Goal: Task Accomplishment & Management: Use online tool/utility

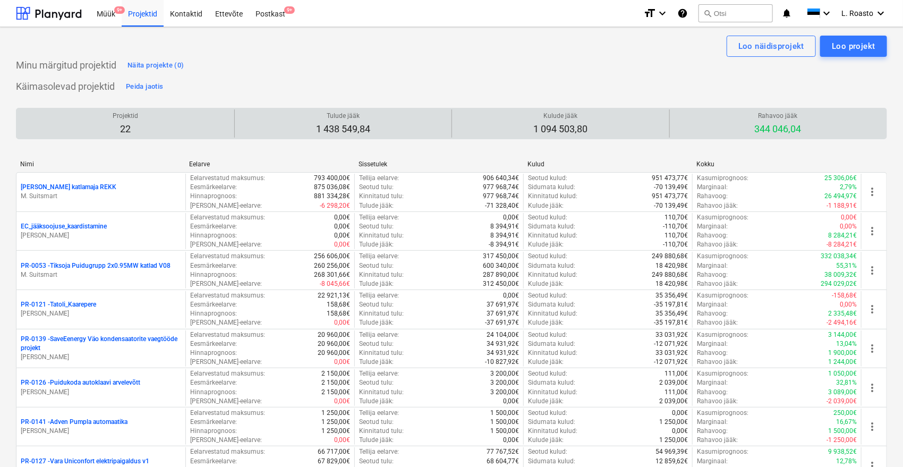
scroll to position [734, 0]
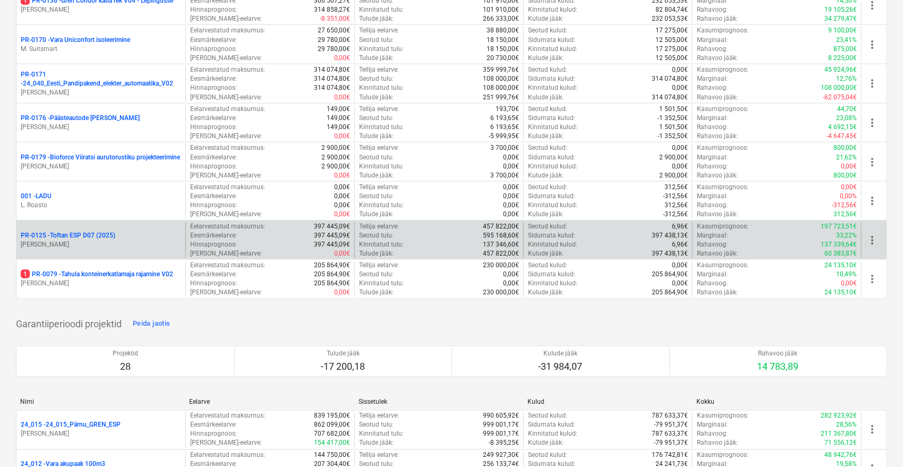
click at [106, 231] on p "PR-0125 - Toftan ESP D07 (2025)" at bounding box center [68, 235] width 95 height 9
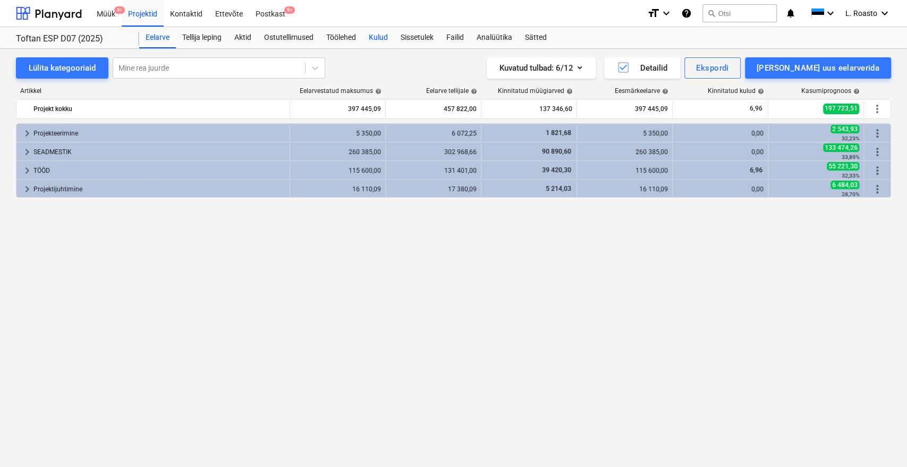
click at [377, 37] on div "Kulud" at bounding box center [378, 37] width 32 height 21
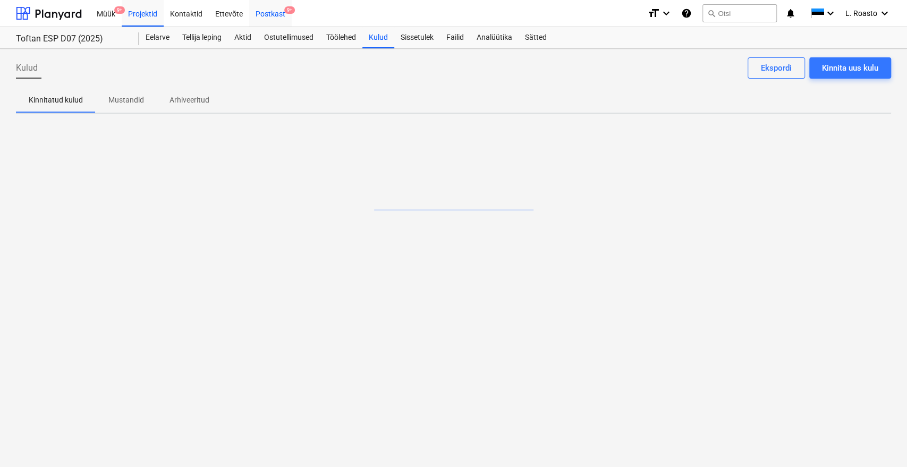
click at [282, 10] on div "Postkast 9+" at bounding box center [270, 12] width 43 height 27
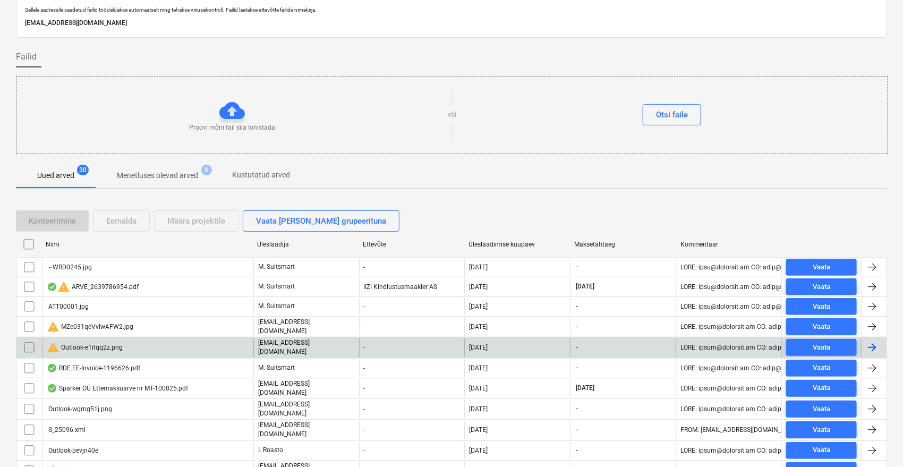
scroll to position [59, 0]
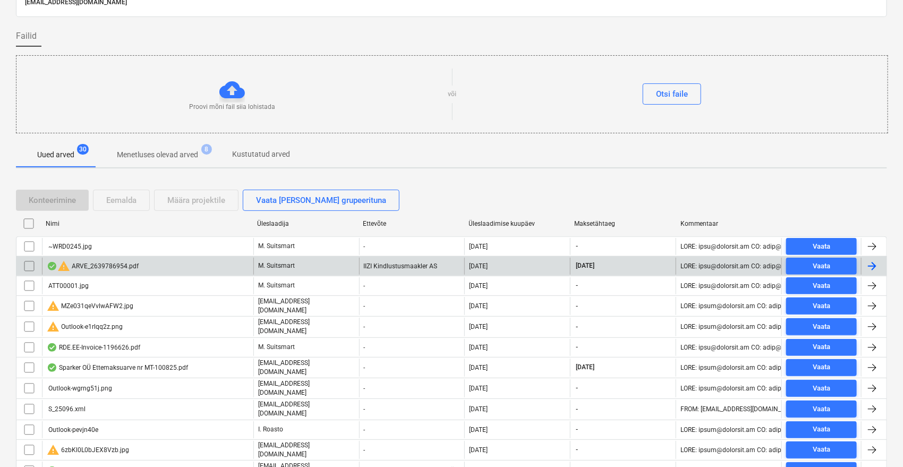
click at [26, 263] on input "checkbox" at bounding box center [29, 266] width 17 height 17
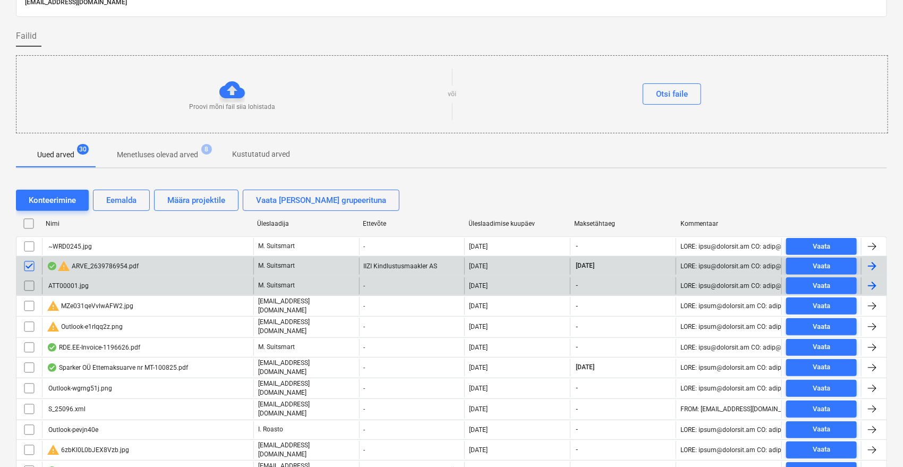
click at [27, 287] on input "checkbox" at bounding box center [29, 285] width 17 height 17
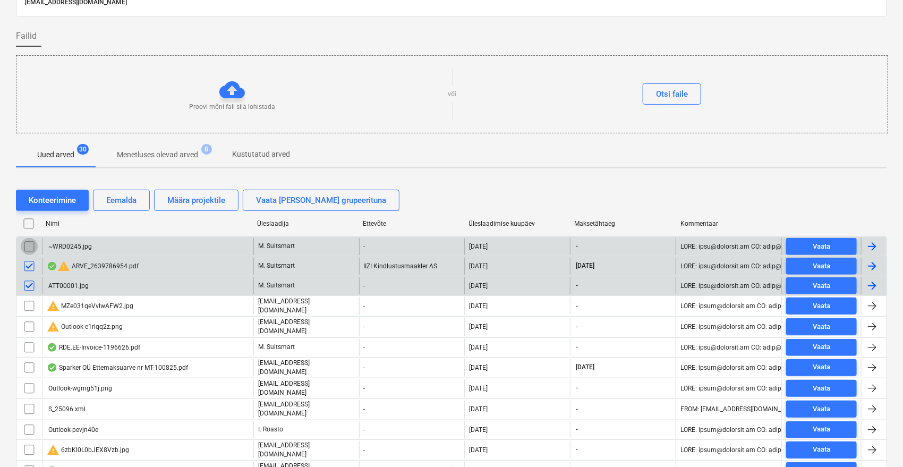
click at [29, 245] on input "checkbox" at bounding box center [29, 246] width 17 height 17
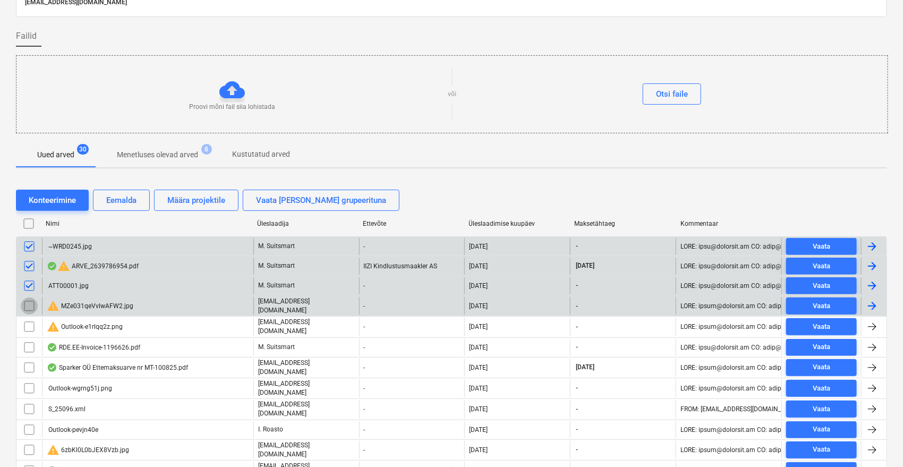
click at [24, 306] on input "checkbox" at bounding box center [29, 306] width 17 height 17
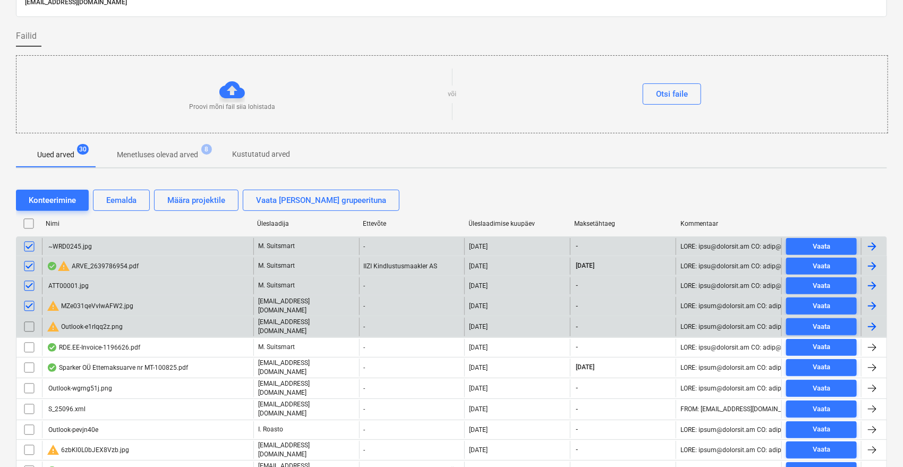
click at [30, 328] on input "checkbox" at bounding box center [29, 326] width 17 height 17
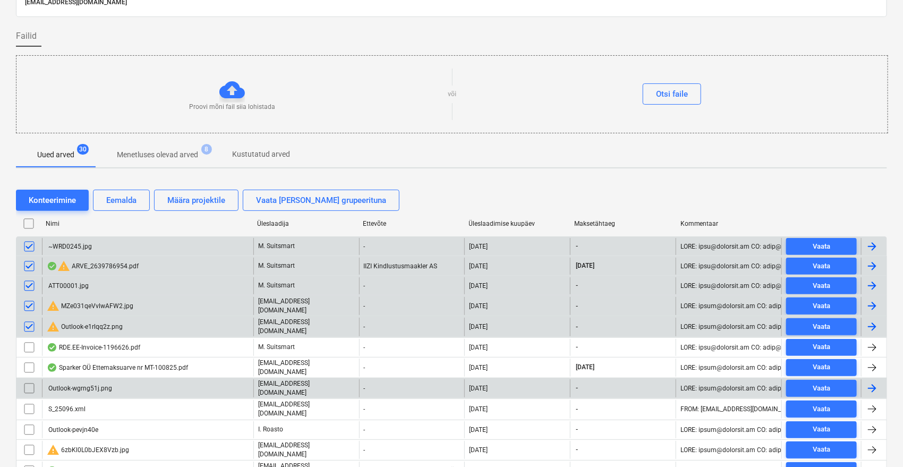
click at [26, 382] on input "checkbox" at bounding box center [29, 388] width 17 height 17
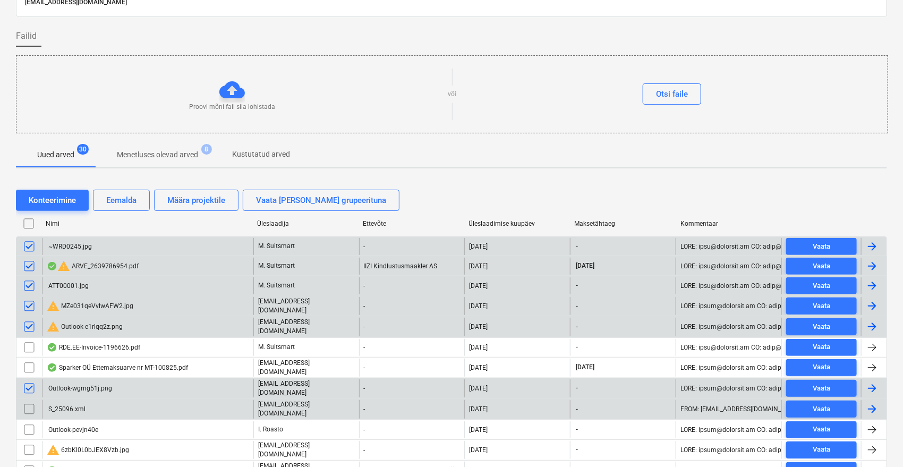
click at [31, 401] on input "checkbox" at bounding box center [29, 409] width 17 height 17
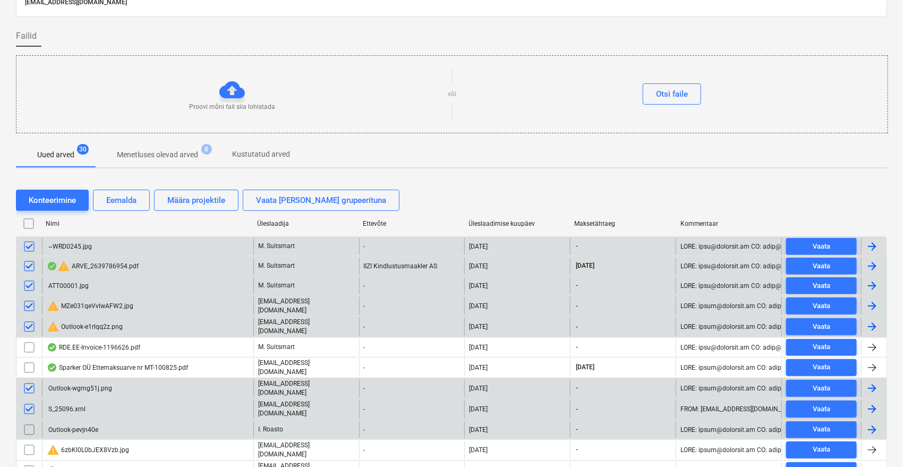
click at [32, 421] on input "checkbox" at bounding box center [29, 429] width 17 height 17
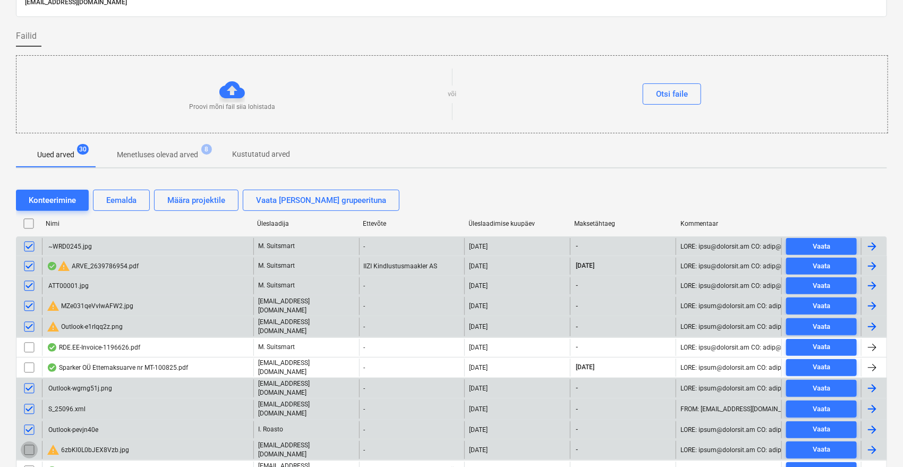
click at [29, 442] on input "checkbox" at bounding box center [29, 450] width 17 height 17
click at [126, 207] on button "Eemalda" at bounding box center [121, 200] width 57 height 21
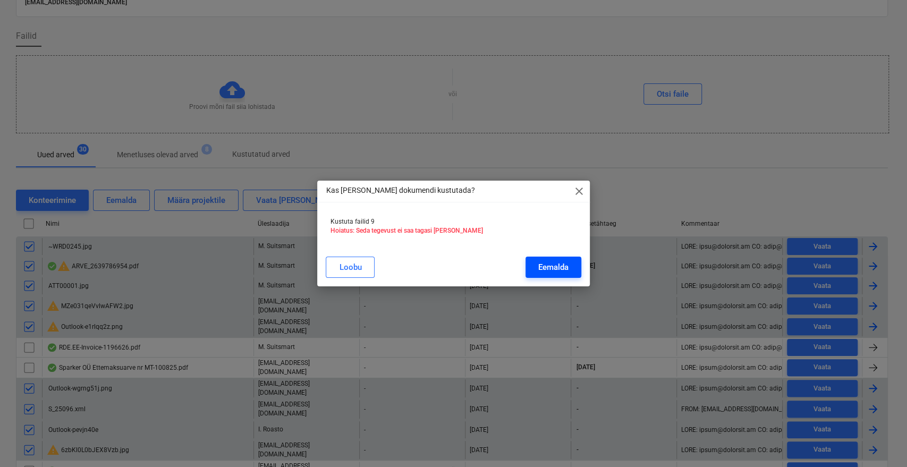
click at [542, 267] on div "Eemalda" at bounding box center [553, 267] width 30 height 14
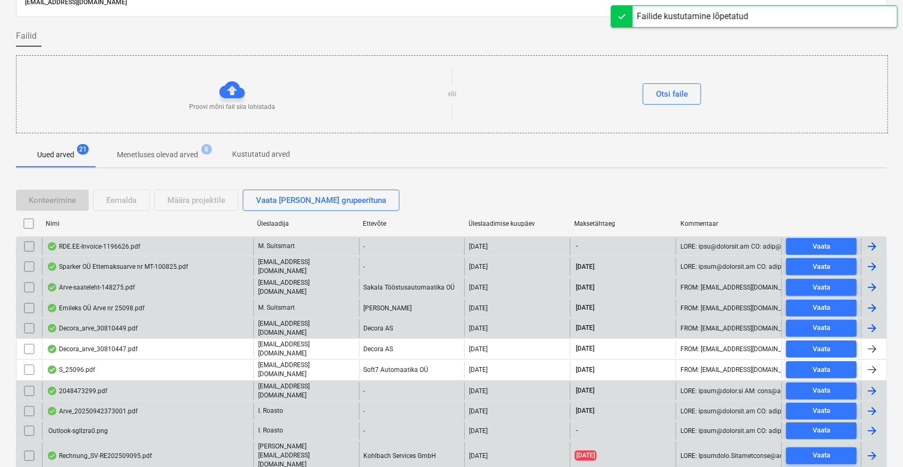
click at [30, 422] on input "checkbox" at bounding box center [29, 430] width 17 height 17
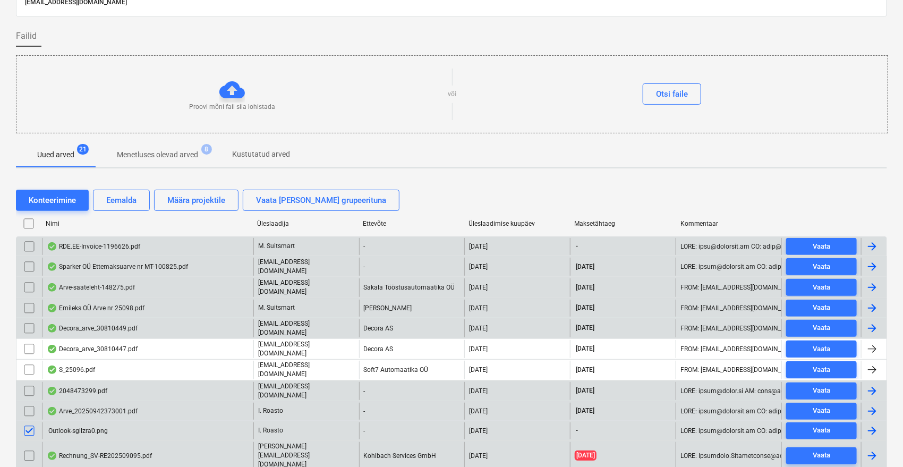
click at [30, 246] on input "checkbox" at bounding box center [29, 246] width 17 height 17
click at [140, 204] on button "Eemalda" at bounding box center [121, 200] width 57 height 21
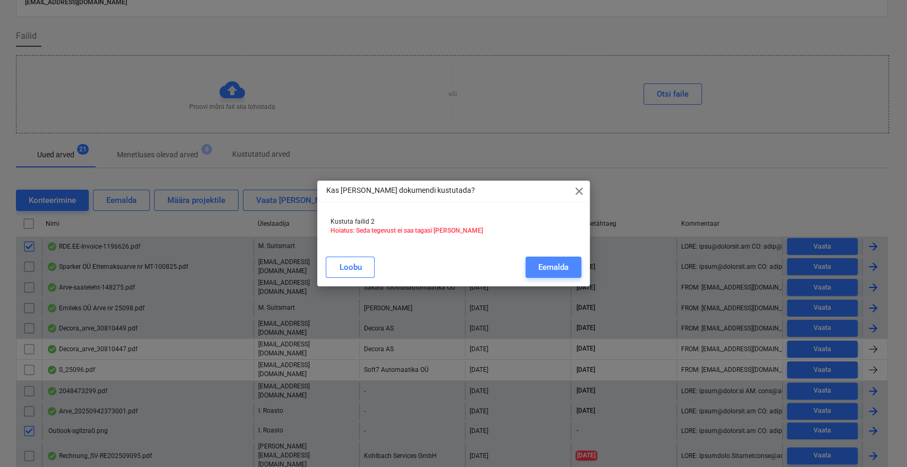
click at [529, 266] on button "Eemalda" at bounding box center [554, 267] width 56 height 21
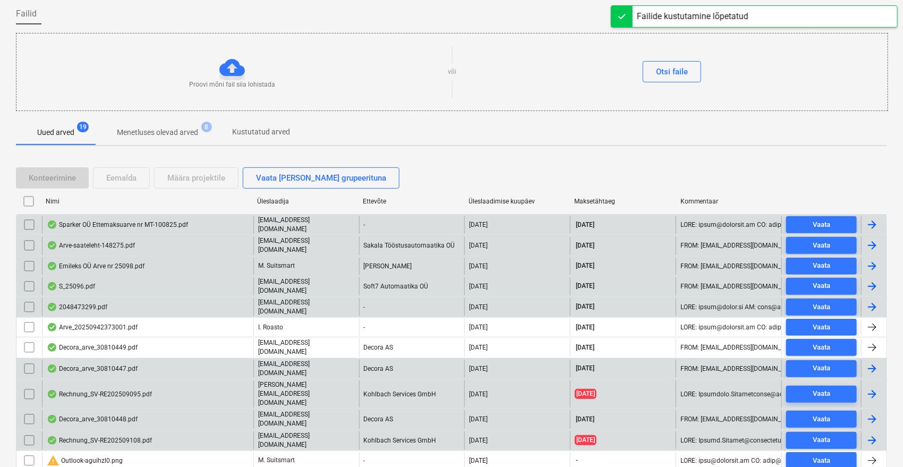
scroll to position [118, 0]
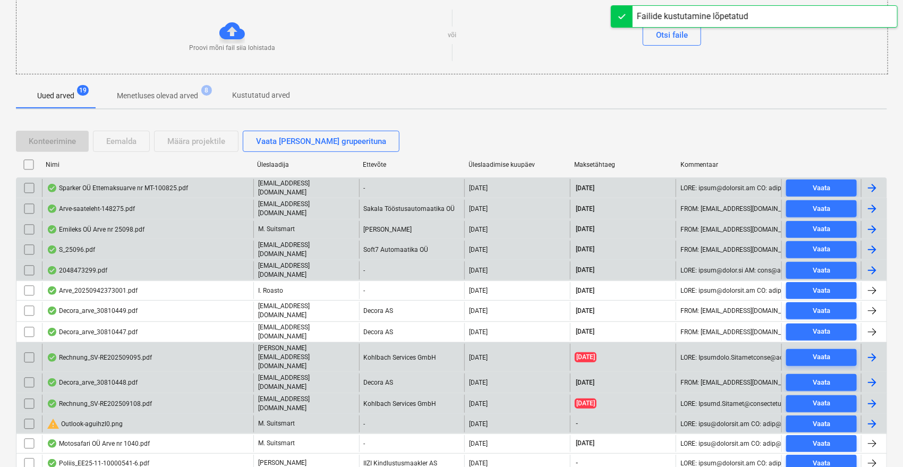
click at [30, 416] on input "checkbox" at bounding box center [29, 424] width 17 height 17
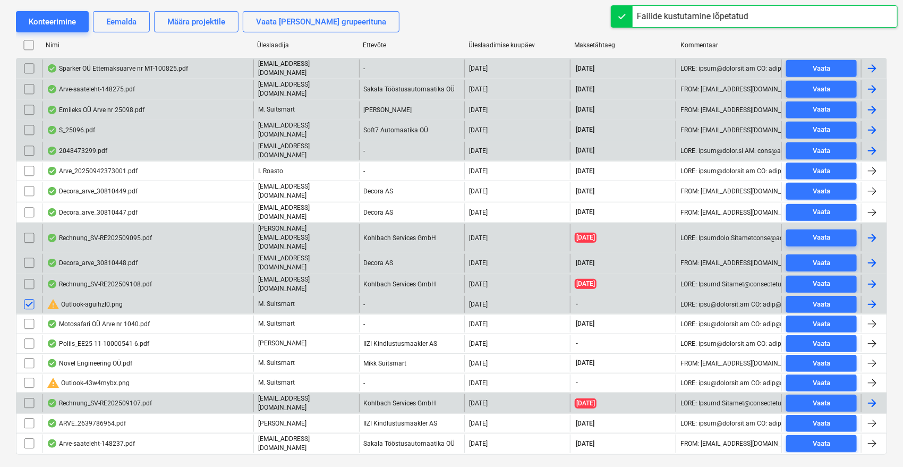
scroll to position [239, 0]
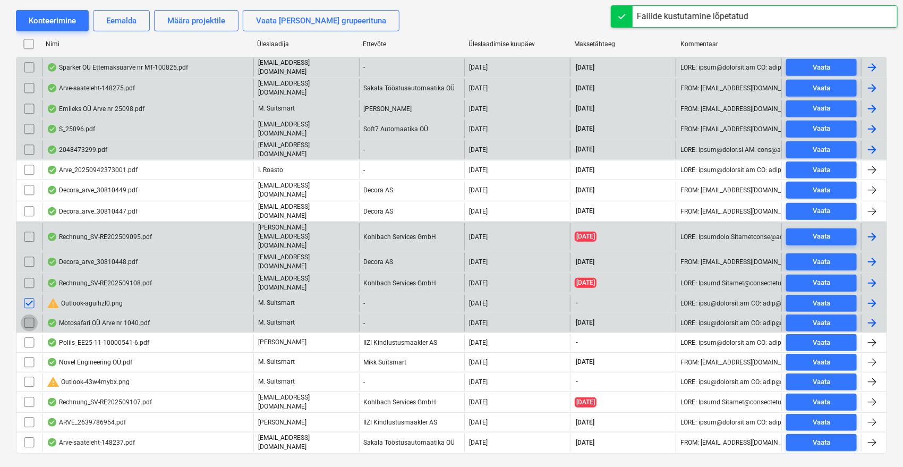
click at [30, 315] on input "checkbox" at bounding box center [29, 323] width 17 height 17
click at [134, 19] on div "Eemalda" at bounding box center [121, 21] width 30 height 14
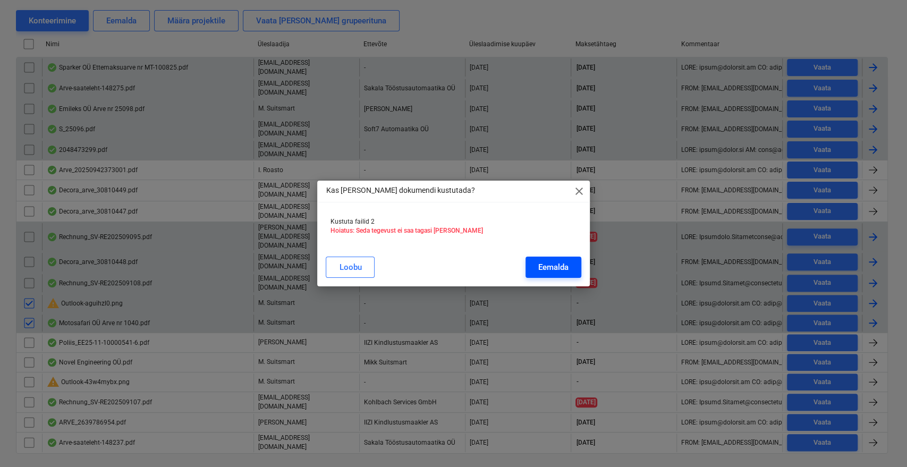
click at [540, 267] on div "Eemalda" at bounding box center [553, 267] width 30 height 14
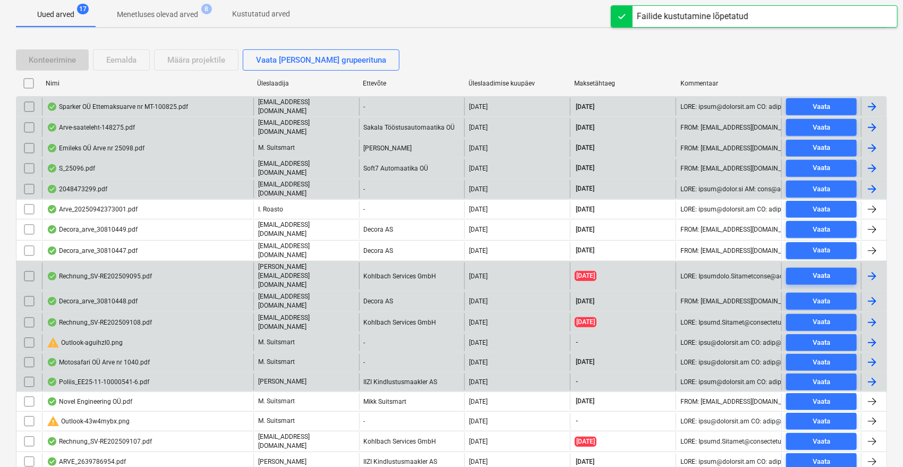
scroll to position [200, 0]
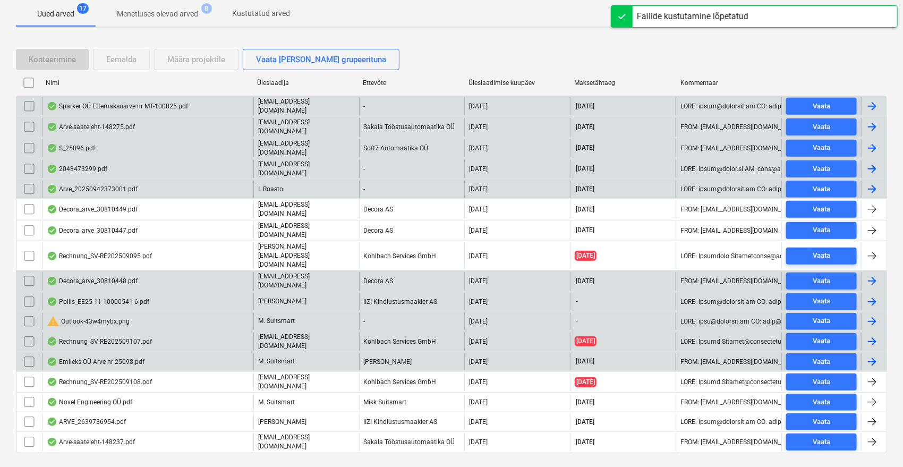
click at [28, 313] on input "checkbox" at bounding box center [29, 321] width 17 height 17
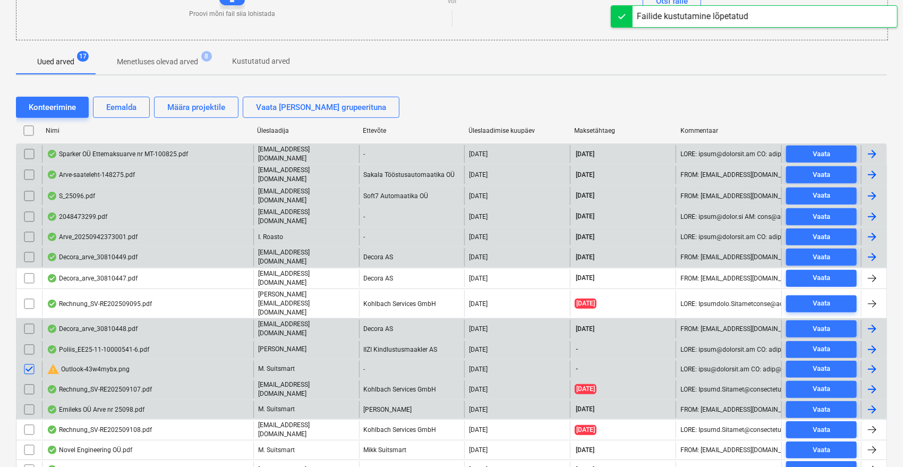
scroll to position [81, 0]
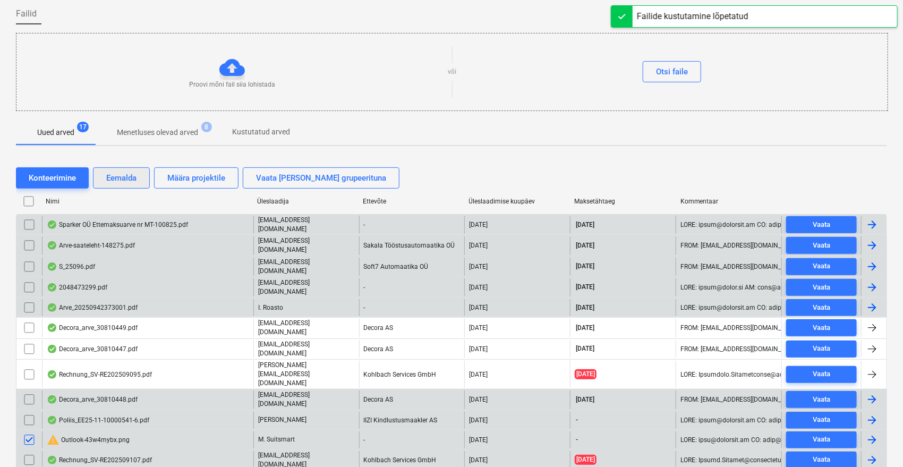
click at [121, 174] on div "Eemalda" at bounding box center [121, 178] width 30 height 14
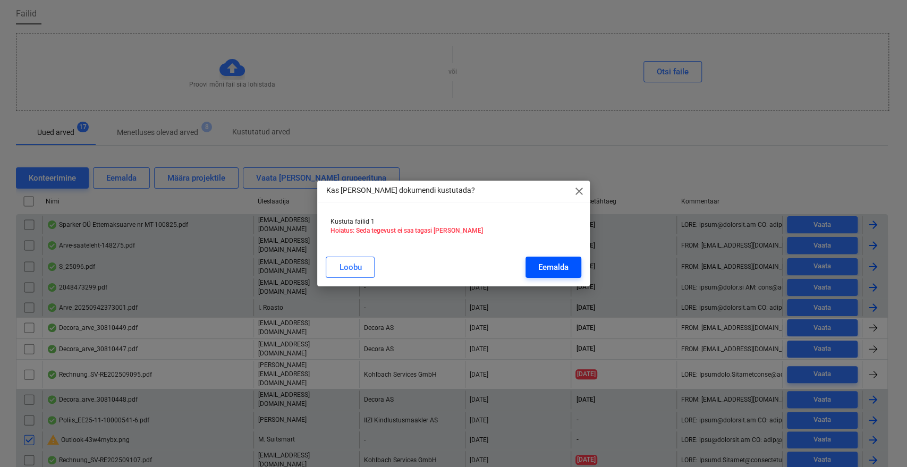
click at [564, 261] on div "Eemalda" at bounding box center [553, 267] width 30 height 14
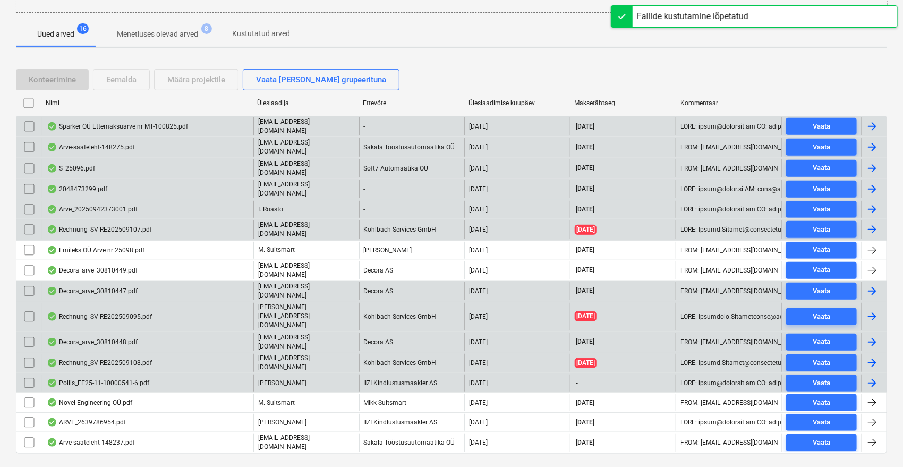
scroll to position [180, 0]
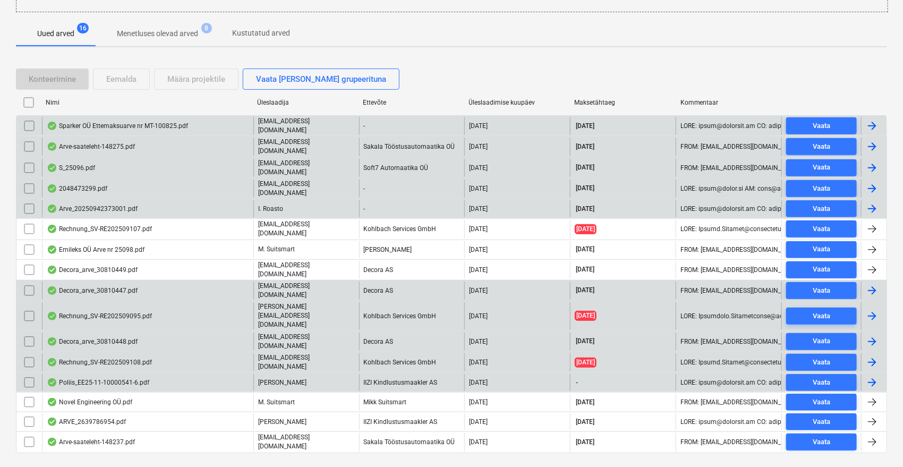
click at [30, 374] on input "checkbox" at bounding box center [29, 382] width 17 height 17
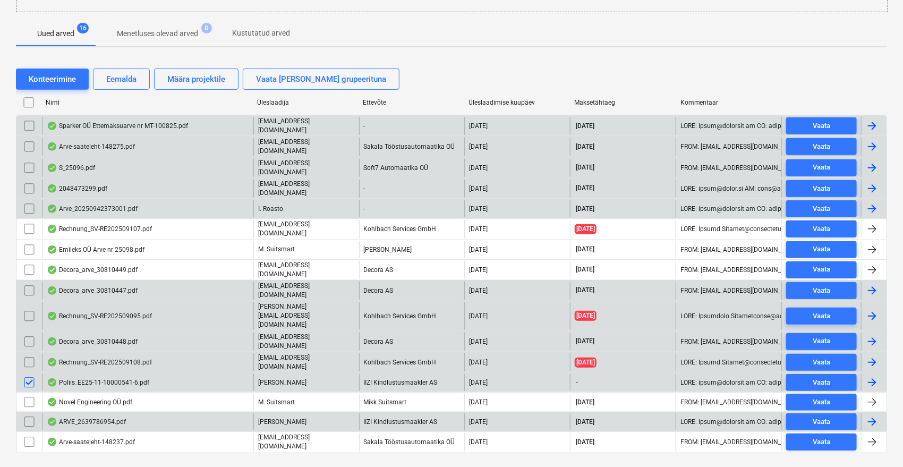
click at [33, 413] on input "checkbox" at bounding box center [29, 421] width 17 height 17
click at [211, 80] on div "Määra projektile" at bounding box center [196, 79] width 58 height 14
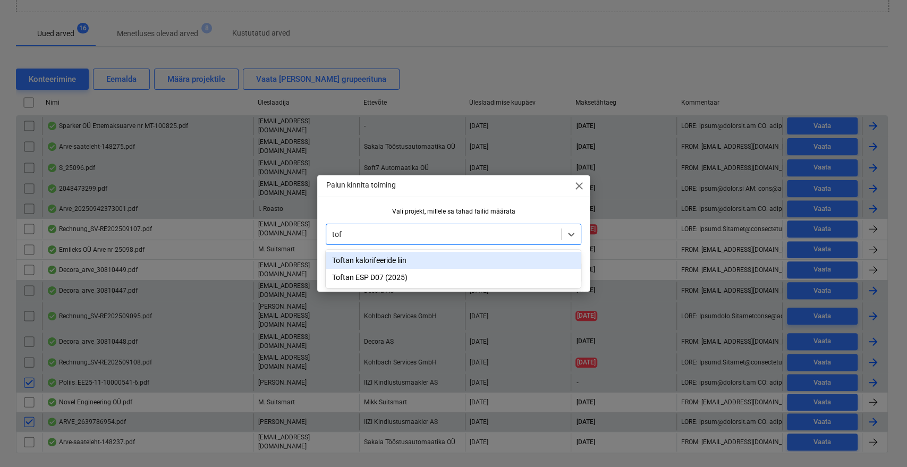
type input "toft"
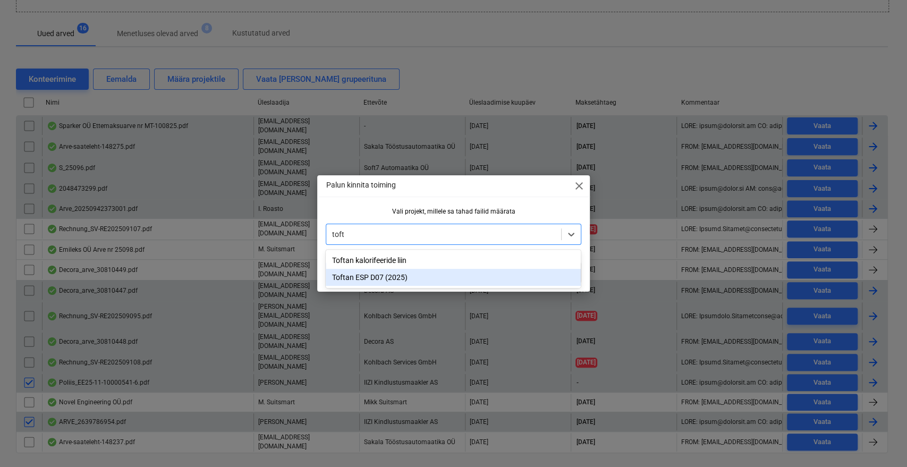
click at [421, 277] on div "Toftan ESP D07 (2025)" at bounding box center [453, 277] width 255 height 17
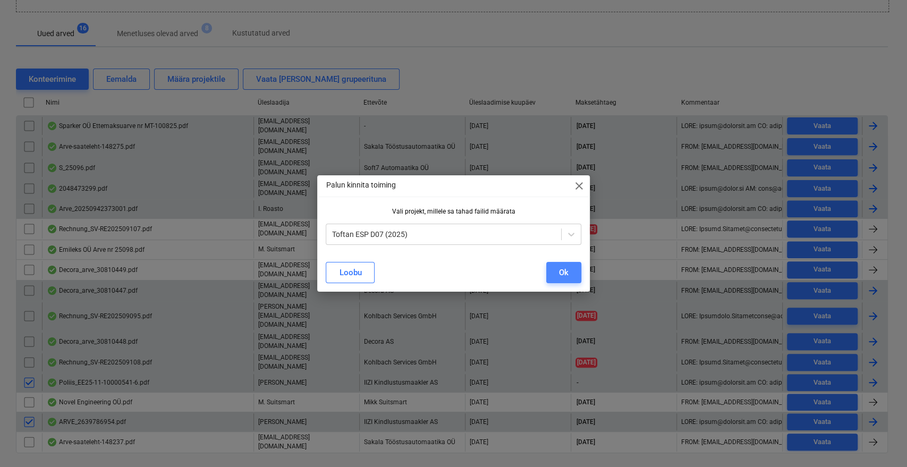
click at [568, 270] on div "Ok" at bounding box center [564, 273] width 10 height 14
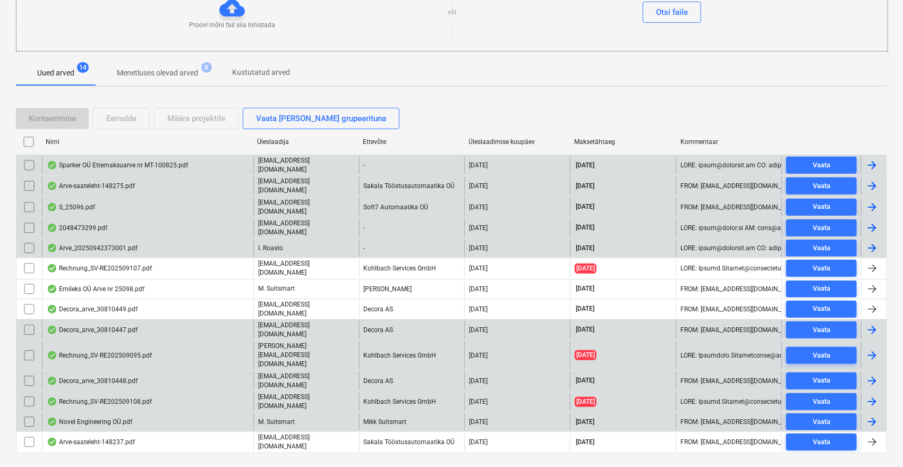
scroll to position [0, 0]
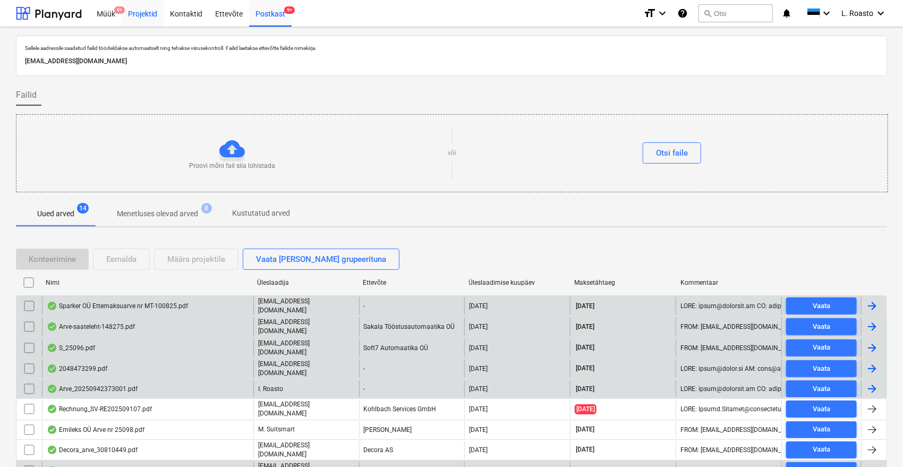
click at [151, 21] on div "Projektid" at bounding box center [143, 12] width 42 height 27
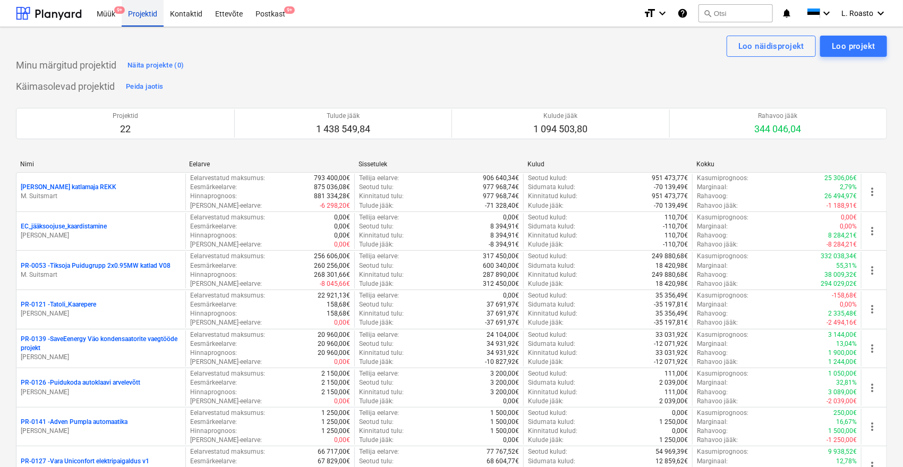
scroll to position [734, 0]
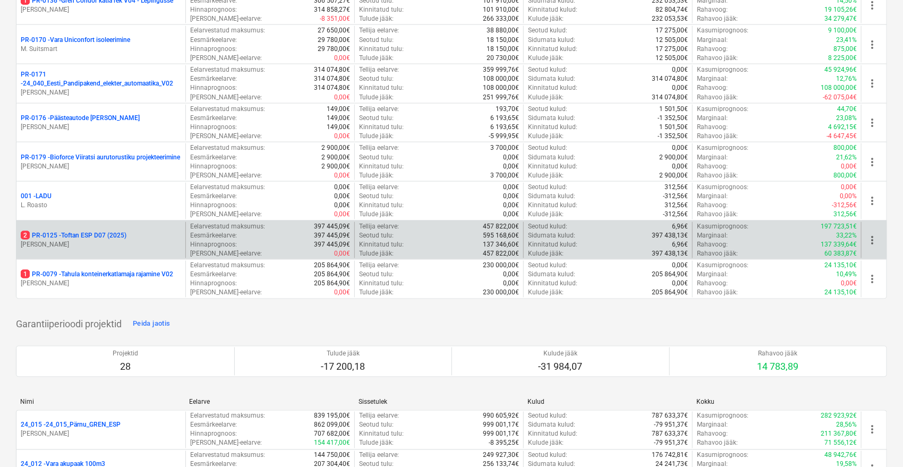
click at [66, 225] on div "2 PR-0125 - Toftan ESP D07 (2025) [PERSON_NAME]" at bounding box center [100, 240] width 169 height 37
click at [64, 232] on p "2 PR-0125 - Toftan ESP D07 (2025)" at bounding box center [74, 235] width 106 height 9
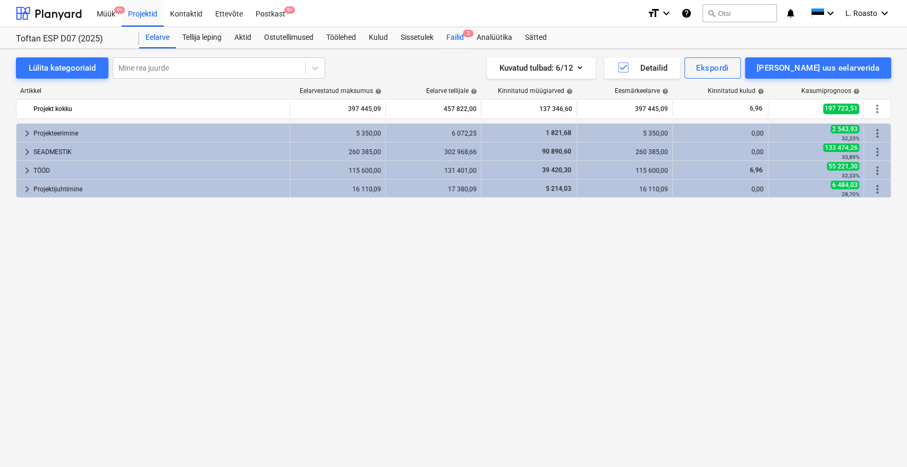
click at [449, 29] on div "Failid 2" at bounding box center [455, 37] width 30 height 21
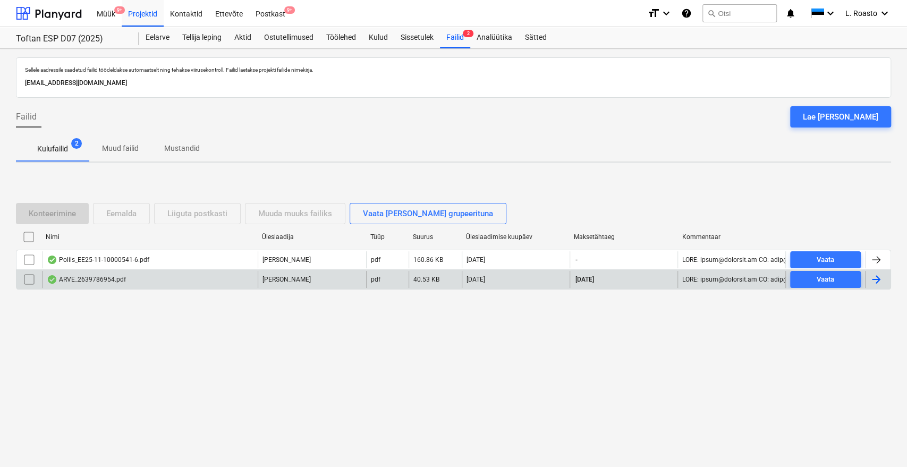
click at [30, 276] on input "checkbox" at bounding box center [29, 279] width 17 height 17
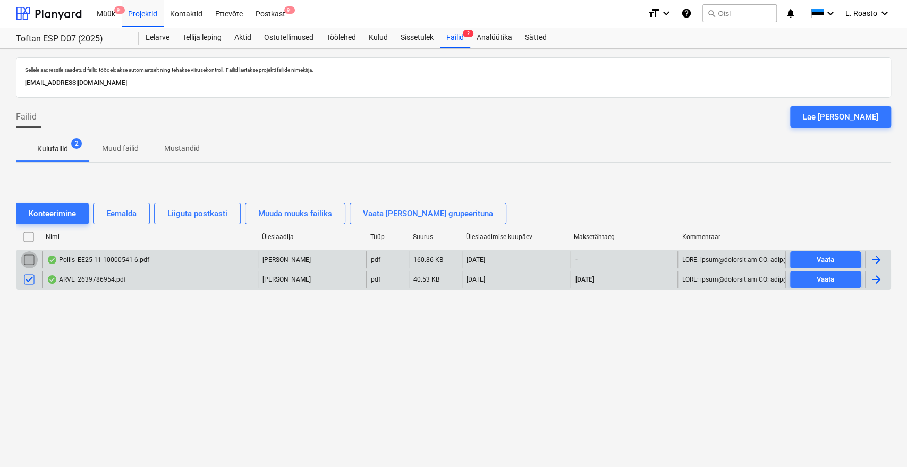
click at [23, 254] on input "checkbox" at bounding box center [29, 259] width 17 height 17
click at [75, 215] on div "Konteerimine" at bounding box center [52, 214] width 47 height 14
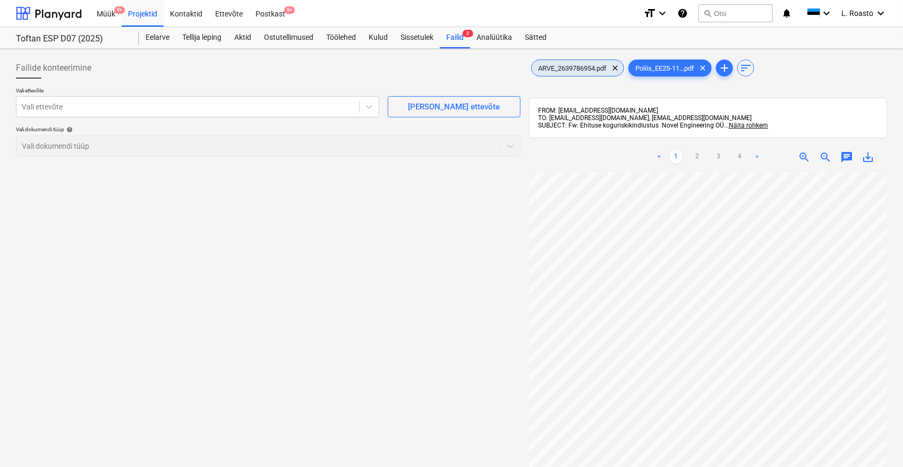
click at [569, 70] on span "ARVE_2639786954.pdf" at bounding box center [572, 68] width 81 height 8
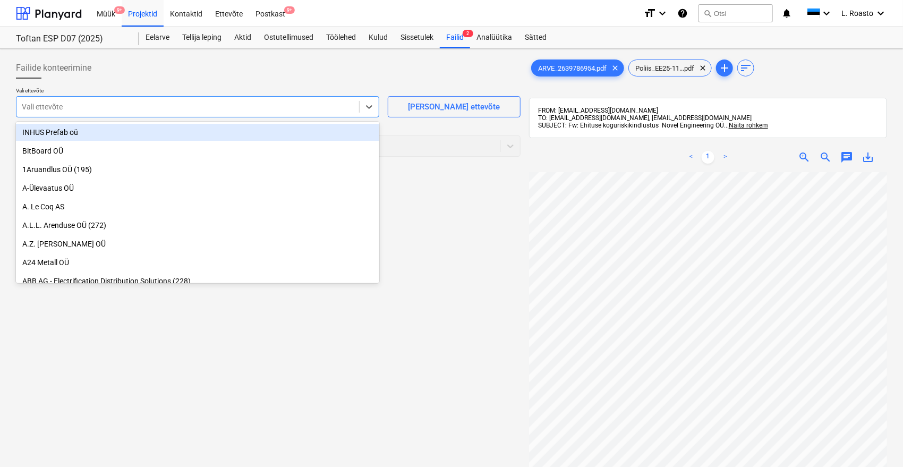
click at [111, 110] on div at bounding box center [188, 107] width 332 height 11
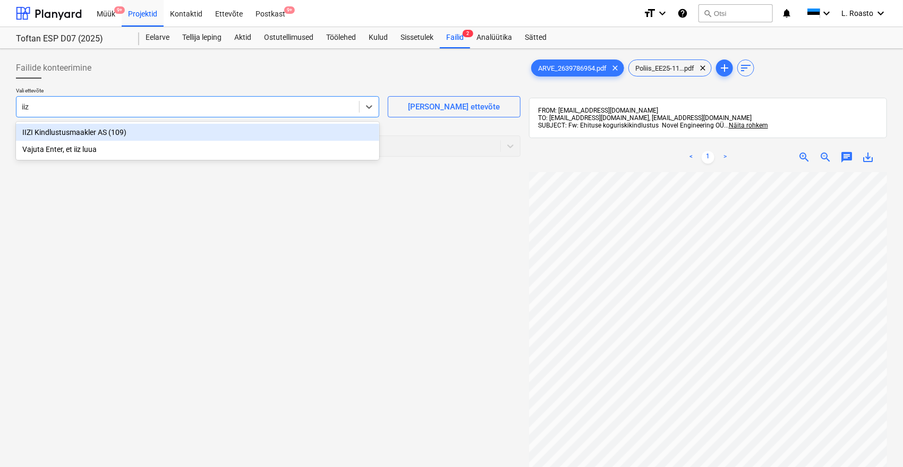
type input "iizi"
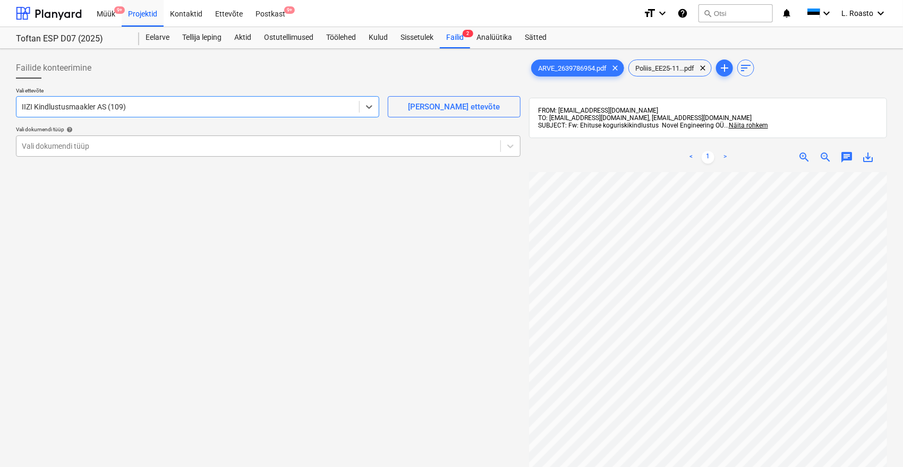
click at [74, 145] on div at bounding box center [258, 146] width 473 height 11
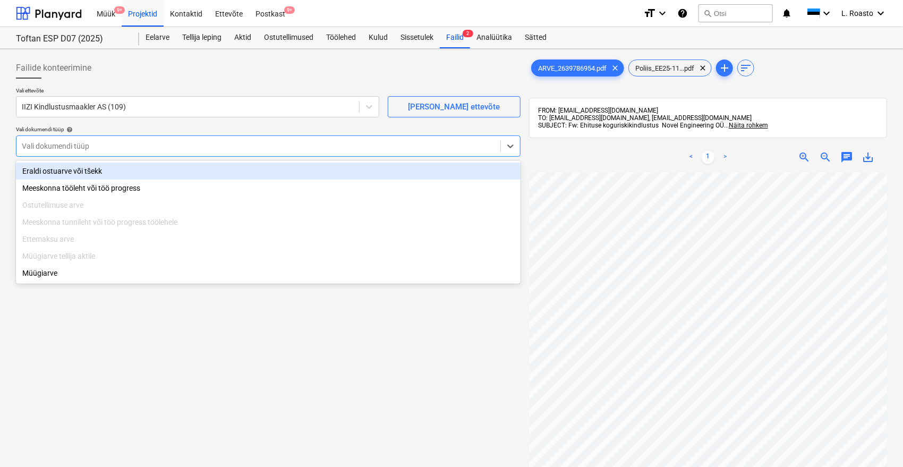
click at [58, 174] on div "Eraldi ostuarve või tšekk" at bounding box center [268, 171] width 505 height 17
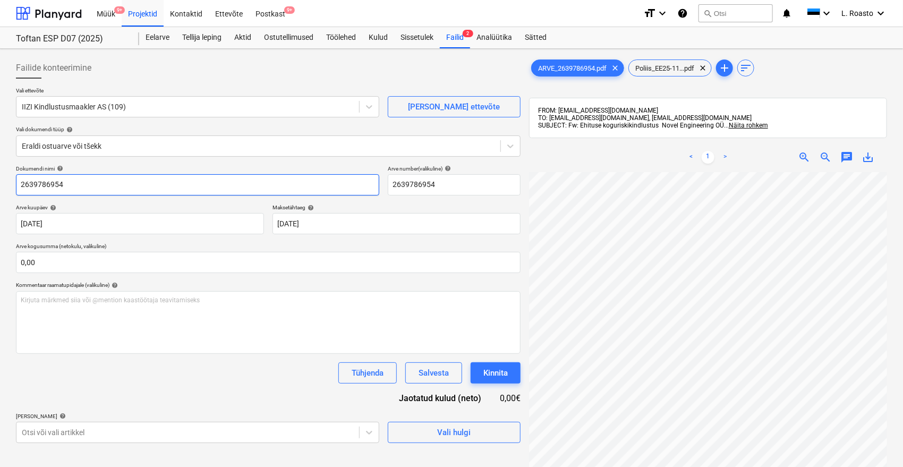
click at [20, 184] on input "2639786954" at bounding box center [197, 184] width 363 height 21
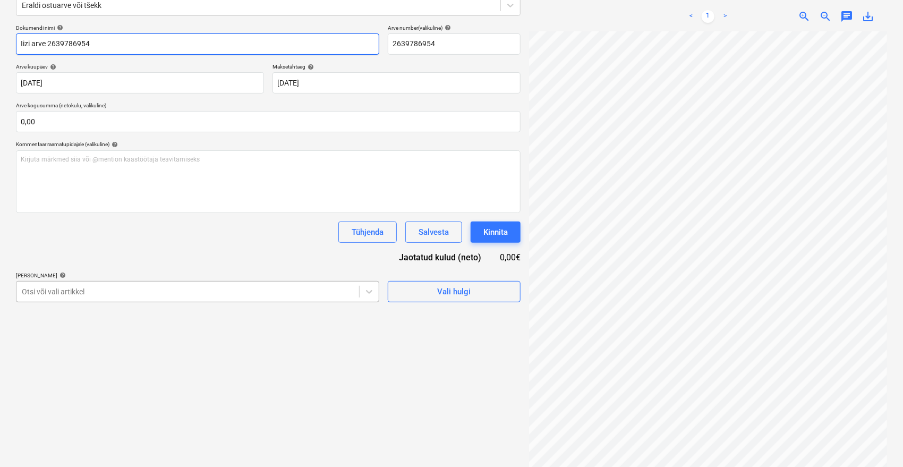
scroll to position [151, 0]
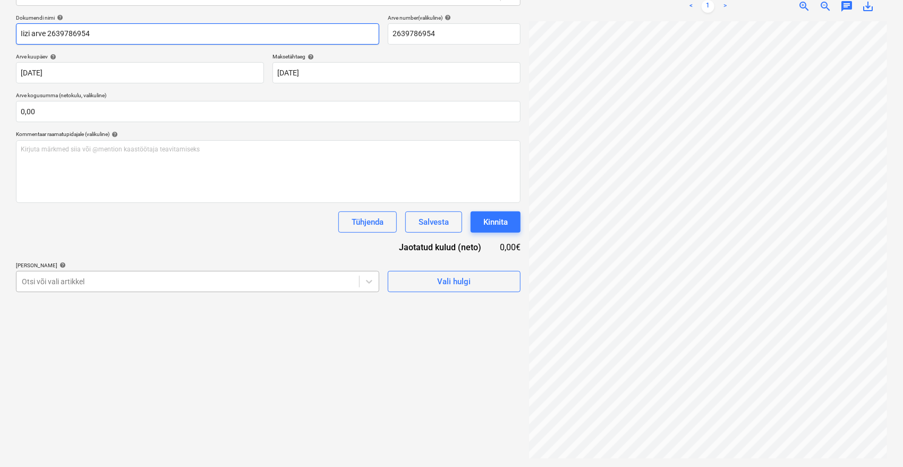
type input "Iizi arve 2639786954"
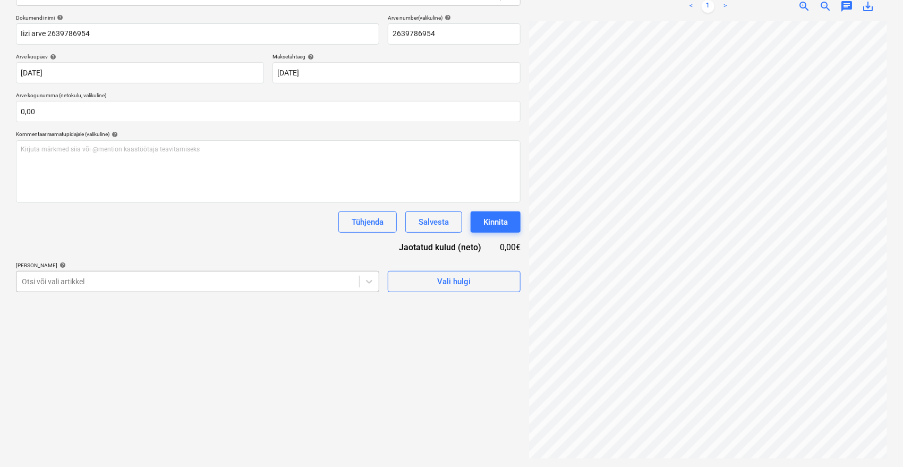
click at [165, 286] on div at bounding box center [188, 281] width 332 height 11
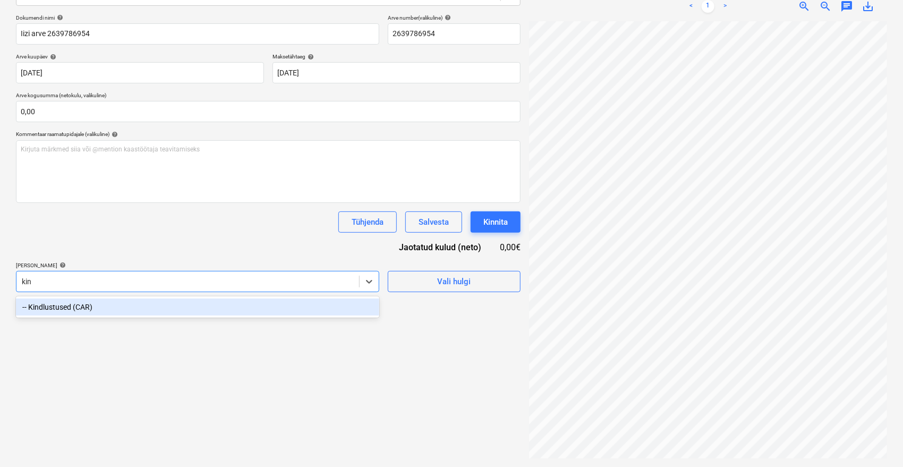
type input "kind"
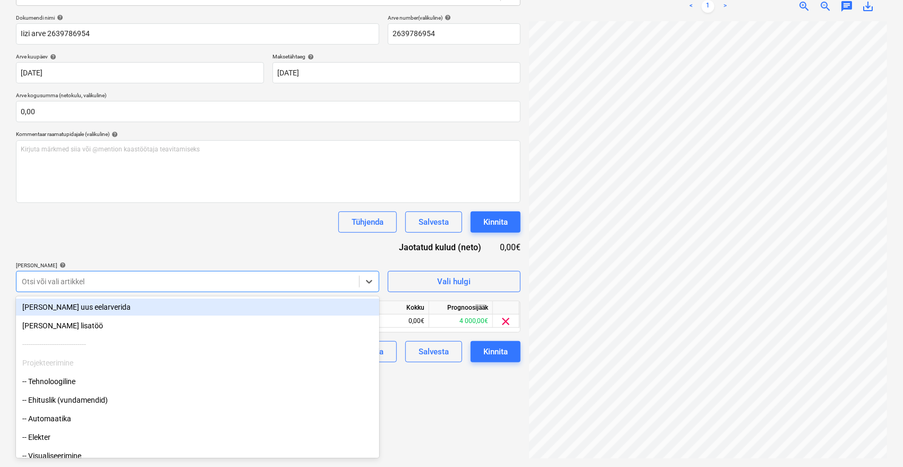
click at [181, 249] on div "Dokumendi nimi help [PERSON_NAME] arve 2639786954 Arve number (valikuline) help…" at bounding box center [268, 188] width 505 height 348
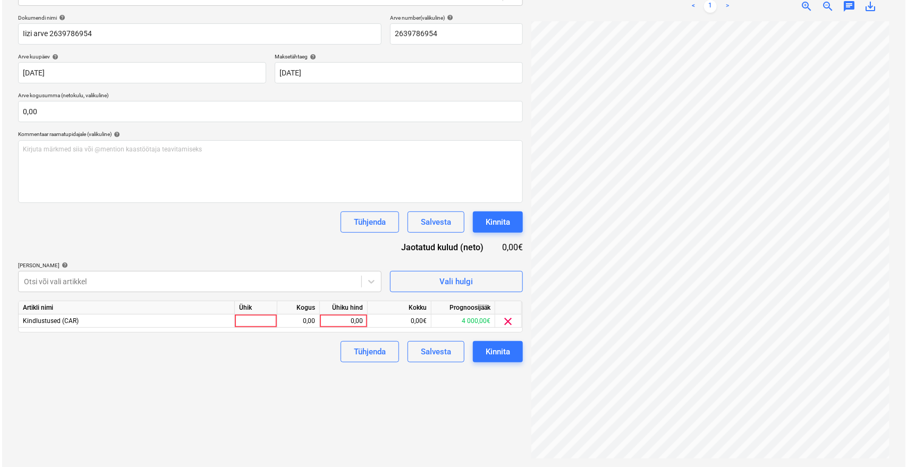
scroll to position [53, 43]
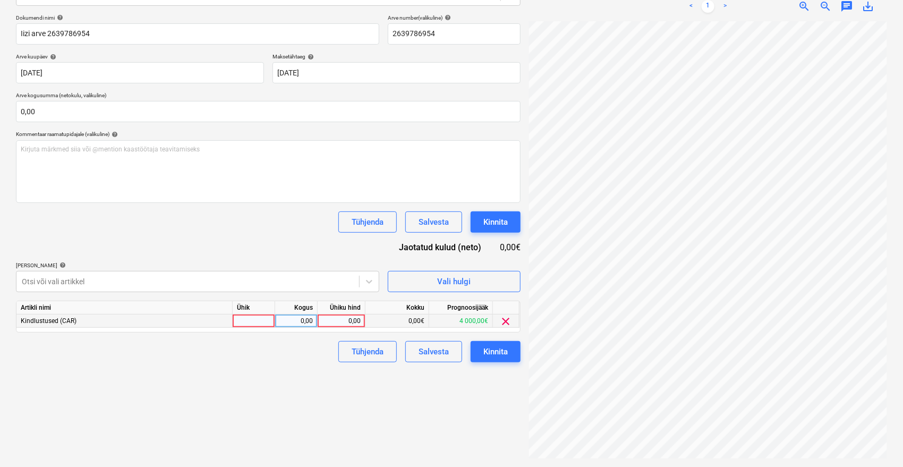
click at [351, 322] on div "0,00" at bounding box center [341, 321] width 39 height 13
type input "2104"
type input "2104,8"
click at [309, 374] on div "Failide konteerimine Vali ettevõte IIZI Kindlustusmaakler AS (109) [PERSON_NAME…" at bounding box center [268, 182] width 513 height 561
click at [498, 352] on div "Kinnita" at bounding box center [496, 352] width 24 height 14
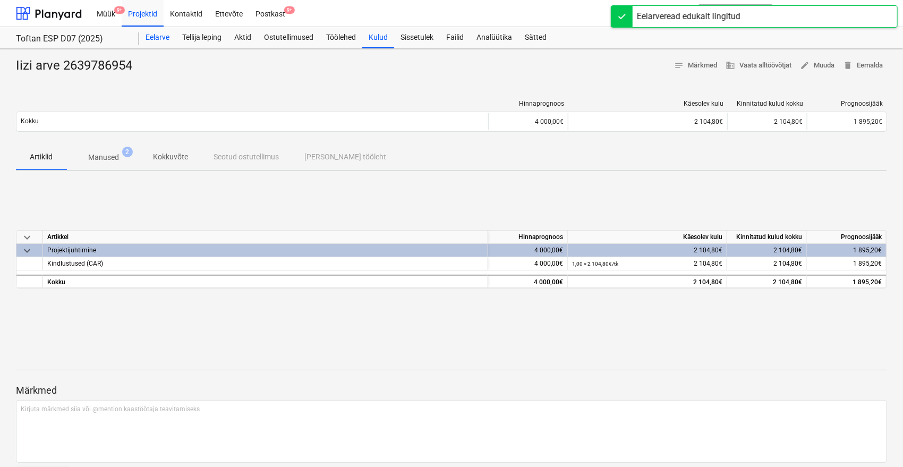
click at [164, 36] on div "Eelarve" at bounding box center [157, 37] width 37 height 21
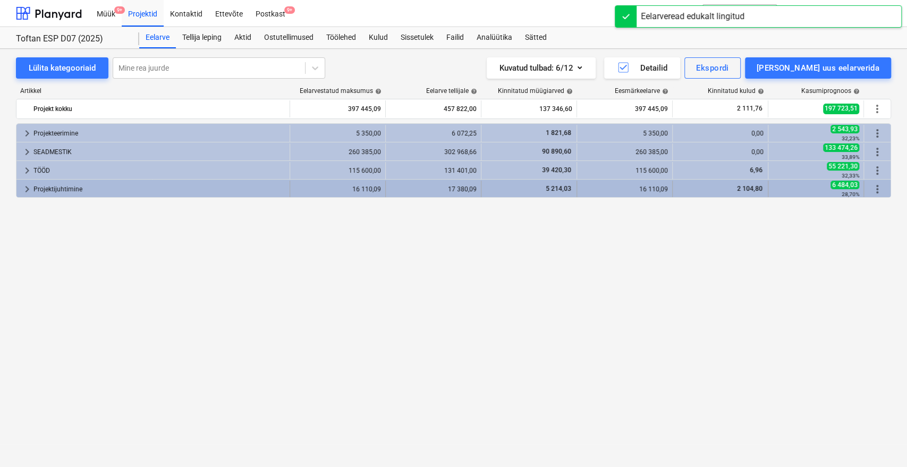
click at [123, 197] on div "keyboard_arrow_right Projektijuhtimine 16 110,09 17 380,09 5 214,03 16 110,09 2…" at bounding box center [453, 188] width 875 height 19
click at [119, 191] on div "Projektijuhtimine" at bounding box center [159, 189] width 252 height 17
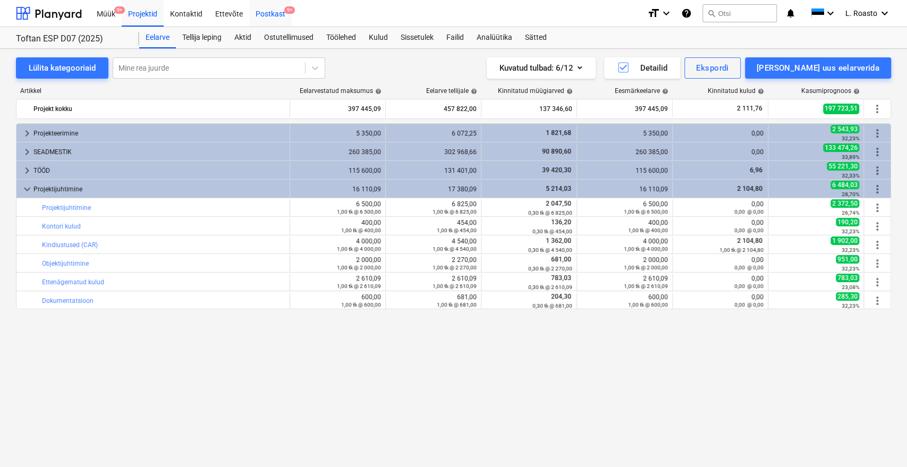
click at [275, 13] on div "Postkast 9+" at bounding box center [270, 12] width 43 height 27
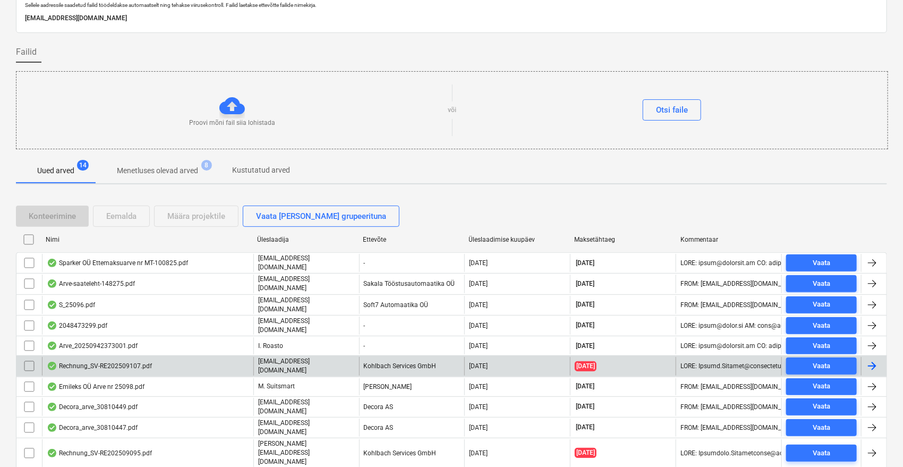
scroll to position [118, 0]
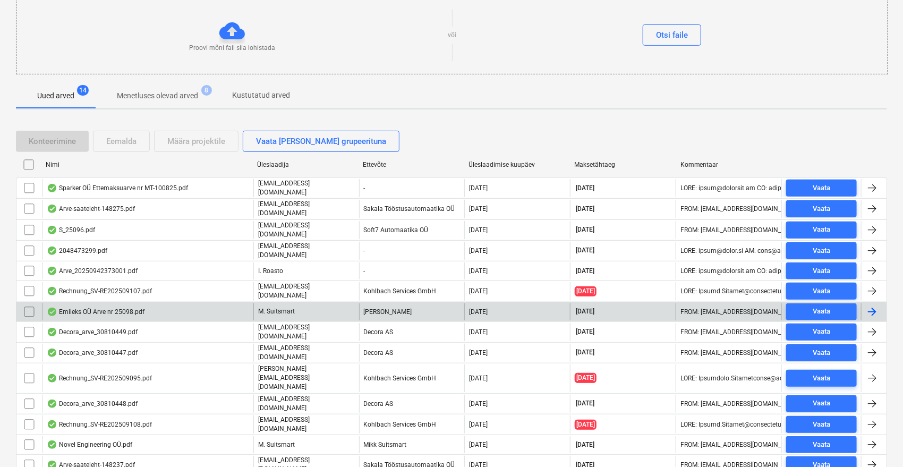
click at [140, 308] on div "Emileks OÜ Arve nr 25098.pdf" at bounding box center [96, 312] width 98 height 9
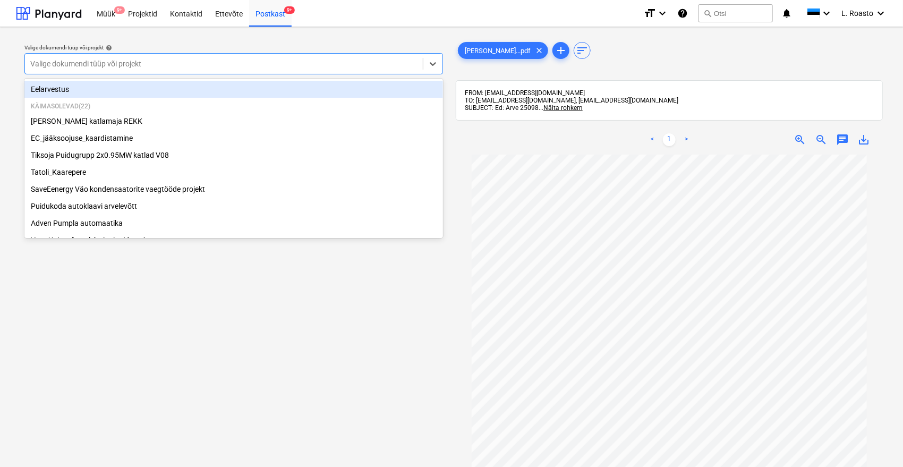
click at [179, 63] on div at bounding box center [223, 63] width 387 height 11
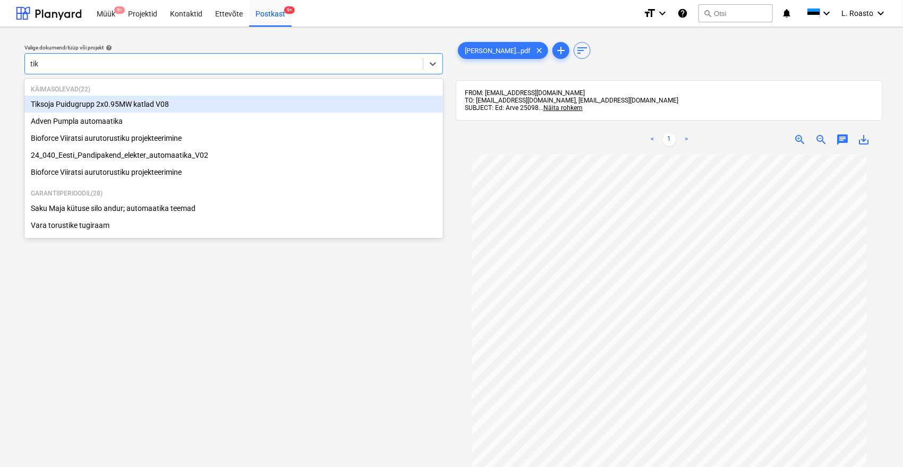
type input "tiks"
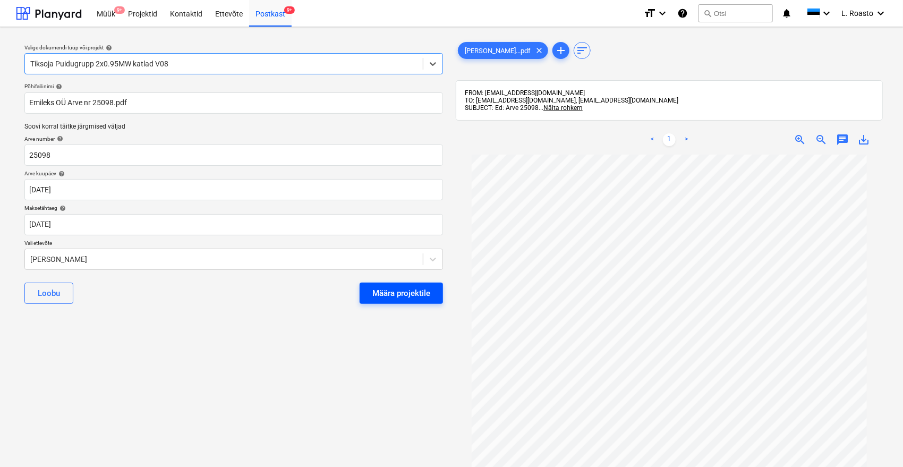
click at [399, 289] on div "Määra projektile" at bounding box center [402, 293] width 58 height 14
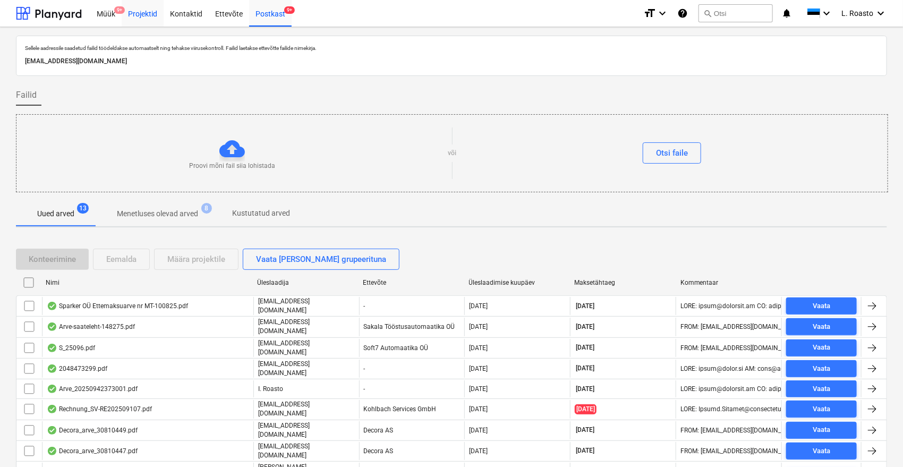
click at [154, 21] on div "Projektid" at bounding box center [143, 12] width 42 height 27
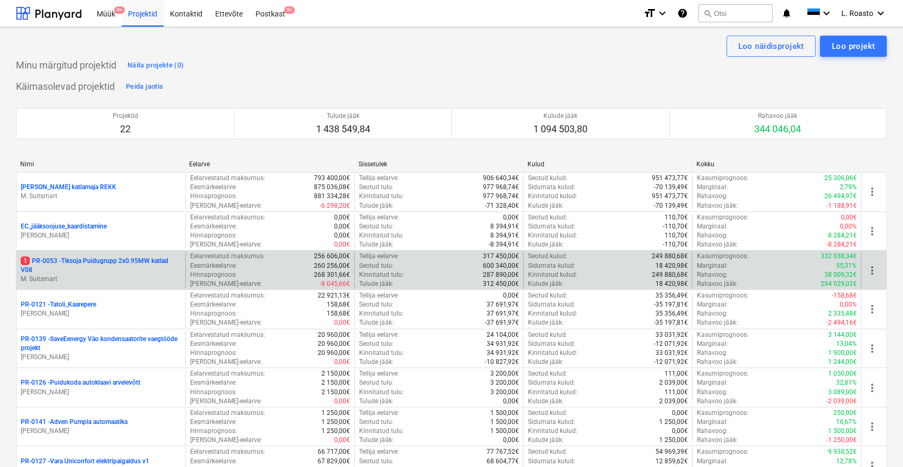
click at [140, 254] on div "1 PR-0053 - Tiksoja Puidugrupp 2x0.95MW katlad V08 M. Suitsmart" at bounding box center [100, 270] width 169 height 37
click at [138, 258] on p "1 PR-0053 - Tiksoja Puidugrupp 2x0.95MW katlad V08" at bounding box center [101, 266] width 160 height 18
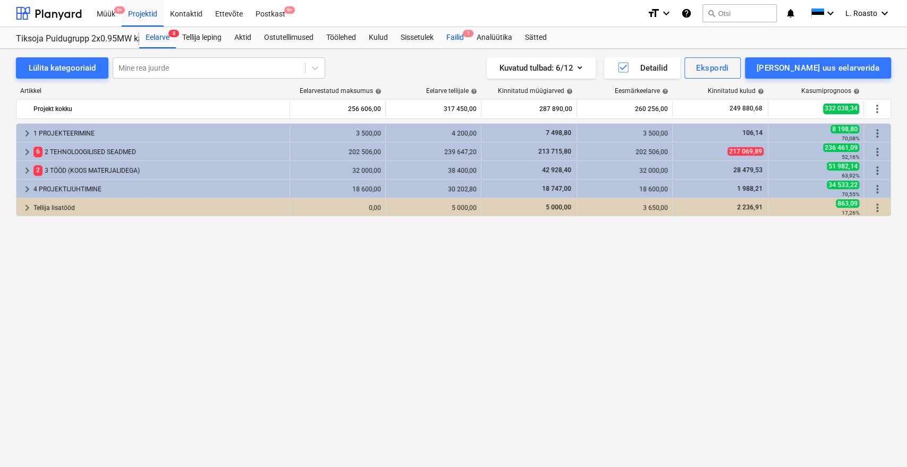
click at [461, 35] on div "Failid 1" at bounding box center [455, 37] width 30 height 21
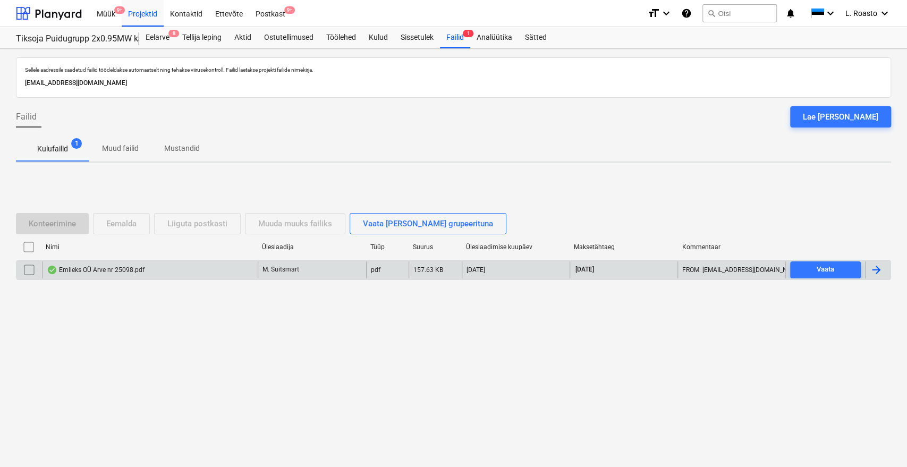
click at [883, 268] on div at bounding box center [878, 269] width 26 height 17
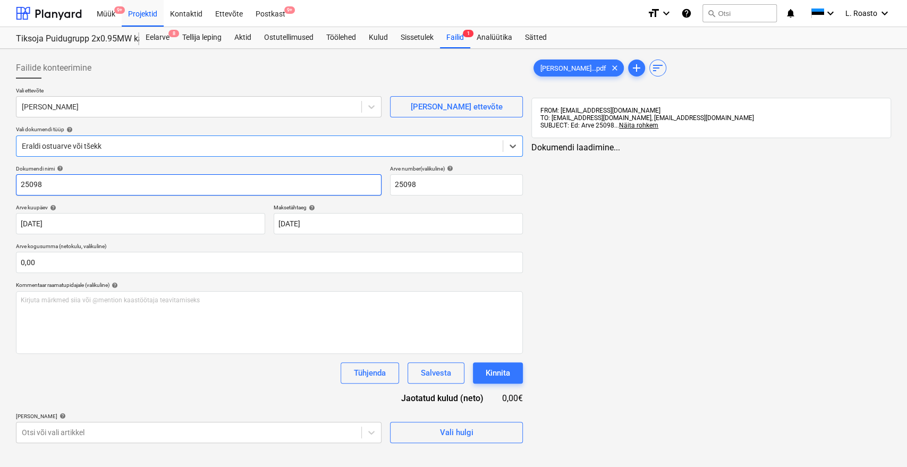
click at [20, 187] on input "25098" at bounding box center [199, 184] width 366 height 21
type input "[PERSON_NAME] arve 25098"
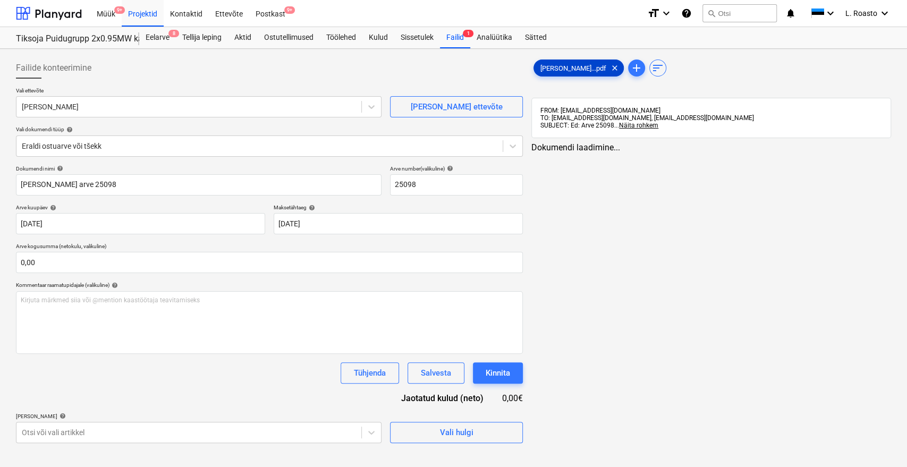
click at [588, 64] on span "[PERSON_NAME]...pdf" at bounding box center [573, 68] width 79 height 8
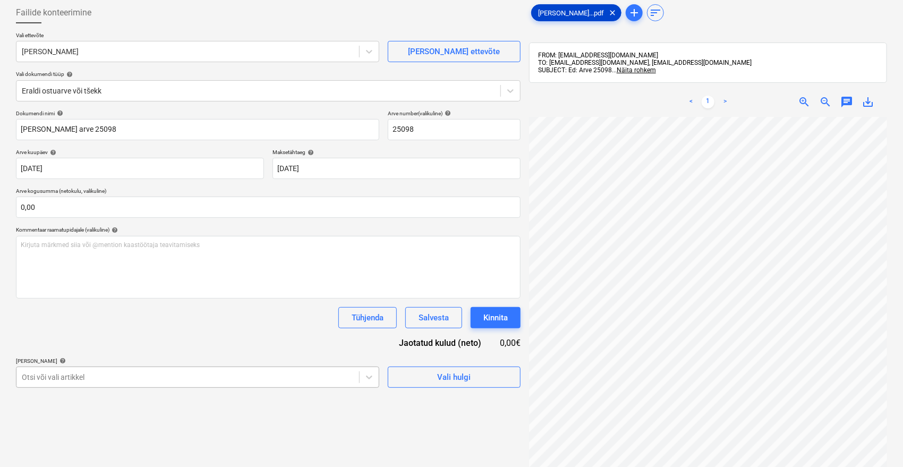
scroll to position [151, 0]
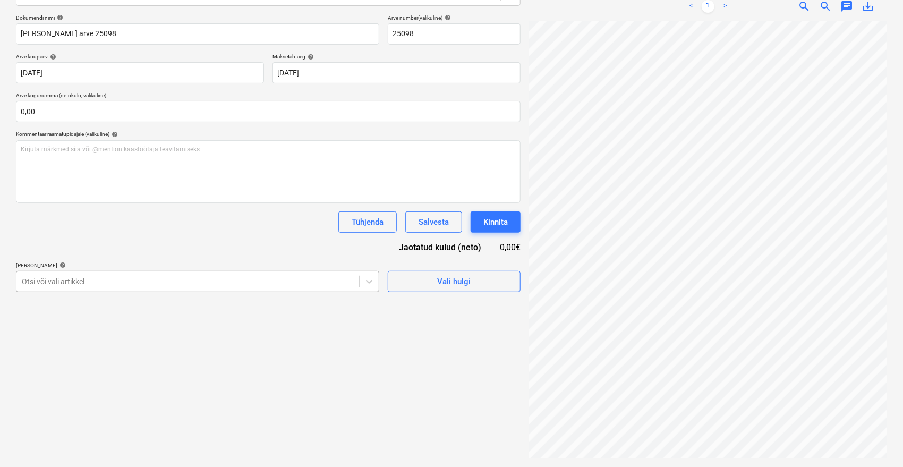
click at [212, 278] on div at bounding box center [188, 281] width 332 height 11
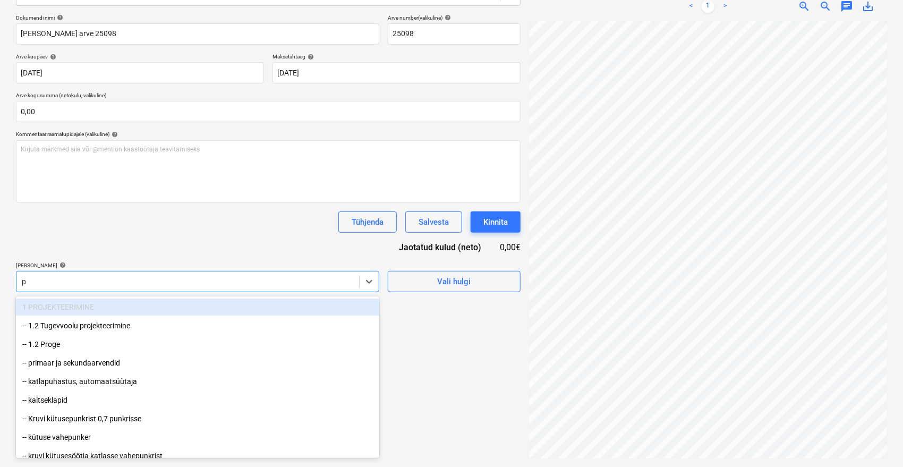
type input "pa"
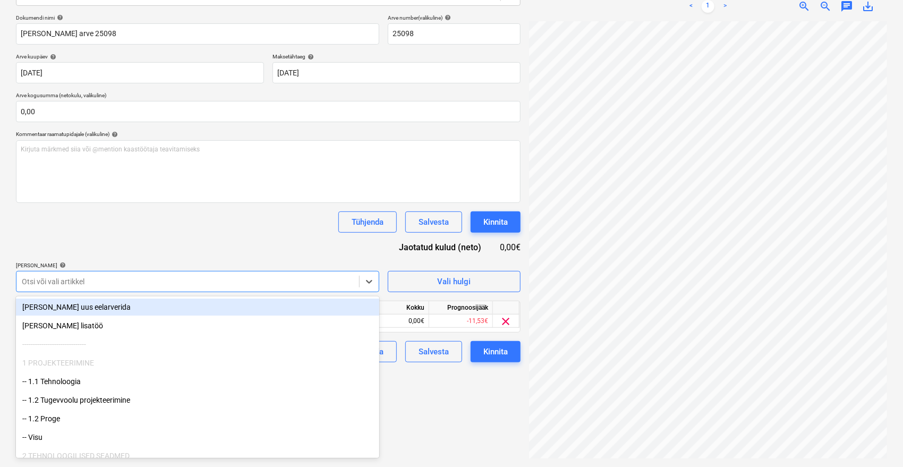
click at [226, 235] on div "Dokumendi nimi help [PERSON_NAME] arve 25098 Arve number (valikuline) help 2509…" at bounding box center [268, 188] width 505 height 348
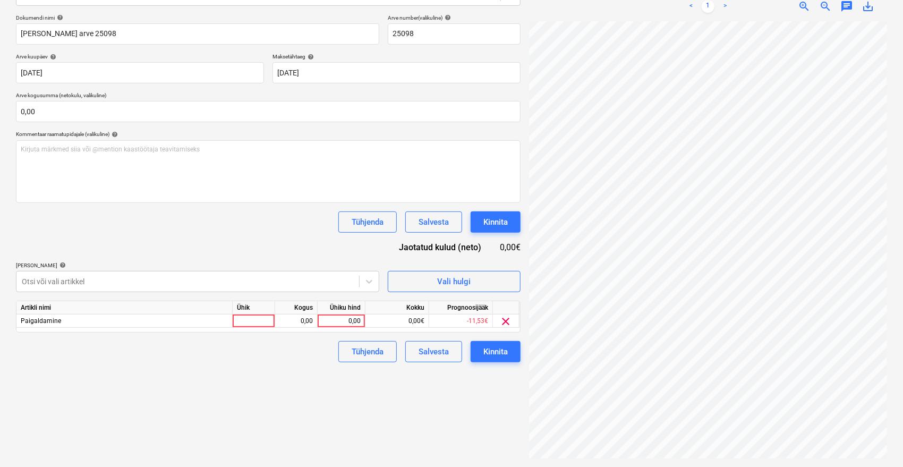
scroll to position [0, 43]
click at [120, 277] on div at bounding box center [188, 281] width 332 height 11
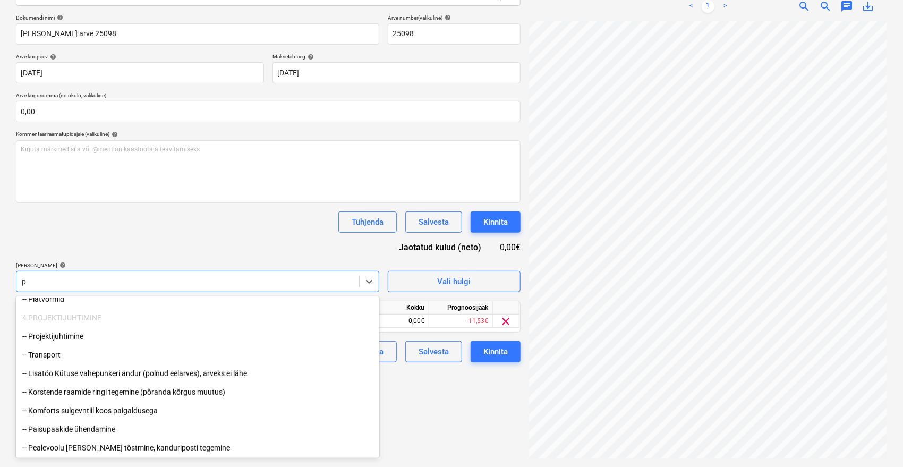
scroll to position [324, 0]
type input "pa"
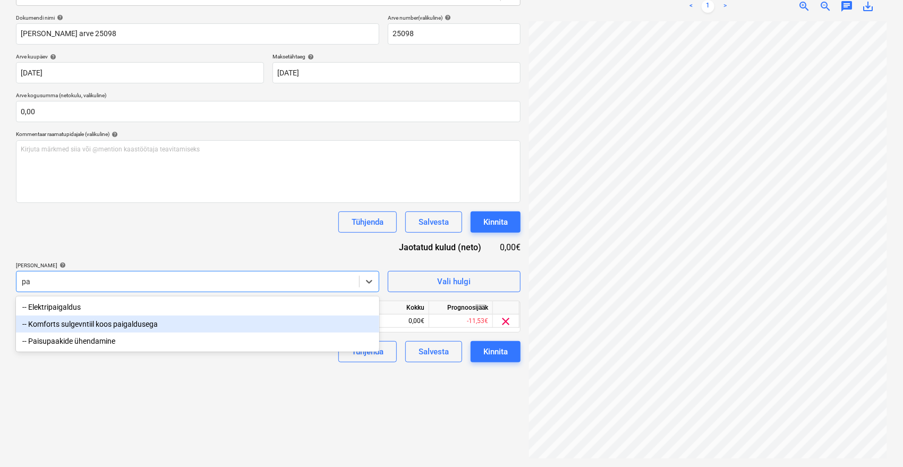
click at [131, 324] on div "-- Komforts sulgevntiil koos paigaldusega" at bounding box center [197, 324] width 363 height 17
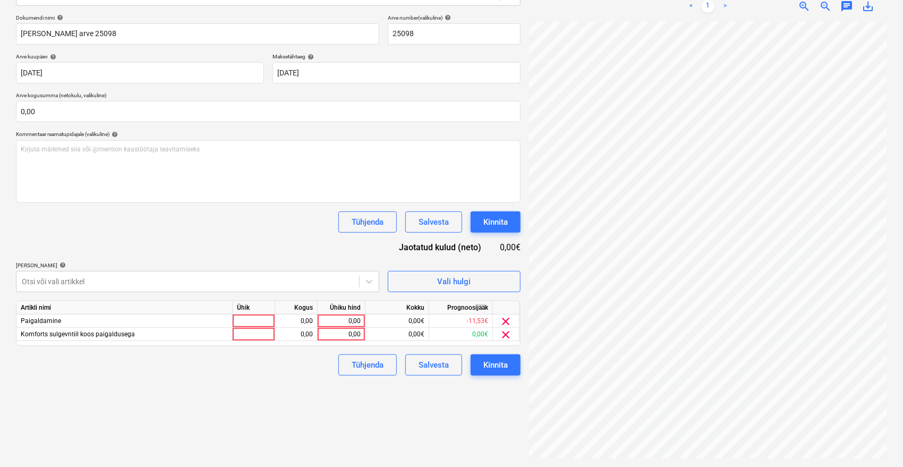
click at [191, 221] on div "Tühjenda Salvesta Kinnita" at bounding box center [268, 222] width 505 height 21
click at [511, 336] on span "clear" at bounding box center [506, 334] width 13 height 13
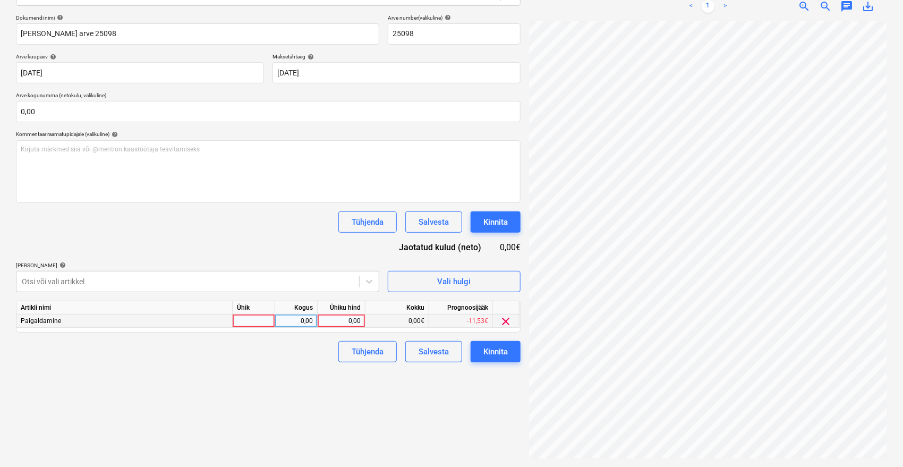
click at [350, 322] on div "0,00" at bounding box center [341, 321] width 39 height 13
type input "1035"
click at [315, 382] on div "Failide konteerimine Vali ettevõte Emileks OÜ [PERSON_NAME] uus ettevõte Vali d…" at bounding box center [268, 182] width 513 height 561
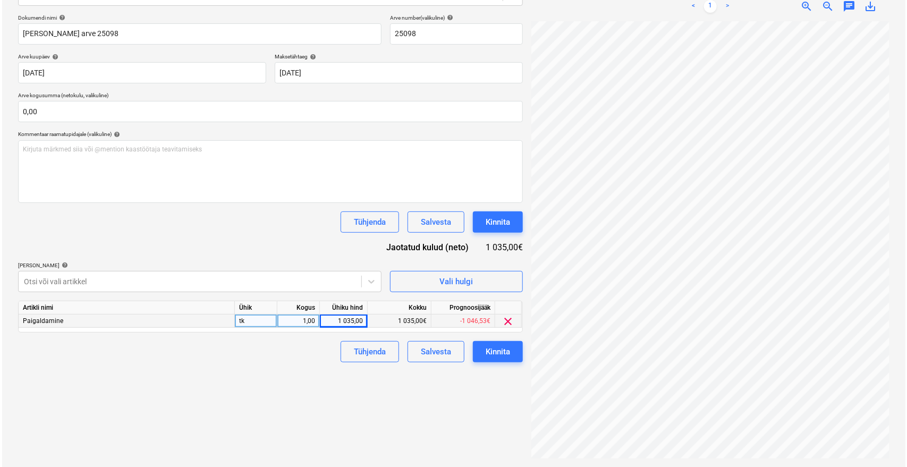
scroll to position [0, 0]
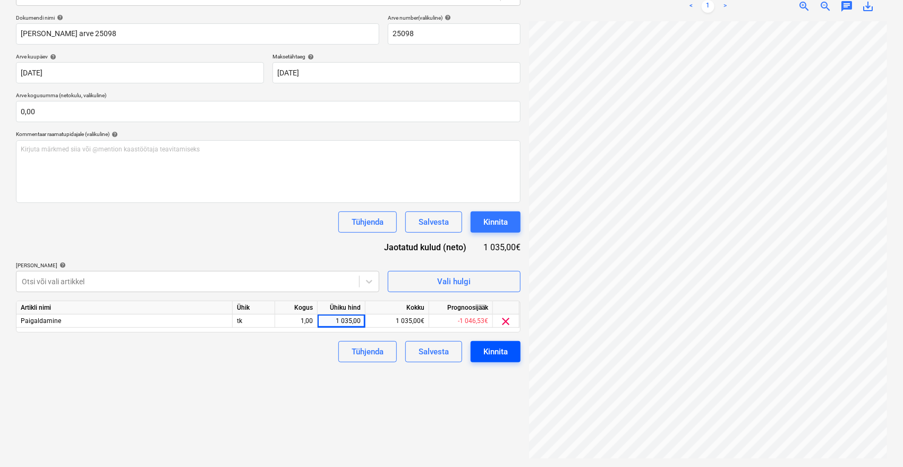
click at [507, 353] on div "Kinnita" at bounding box center [496, 352] width 24 height 14
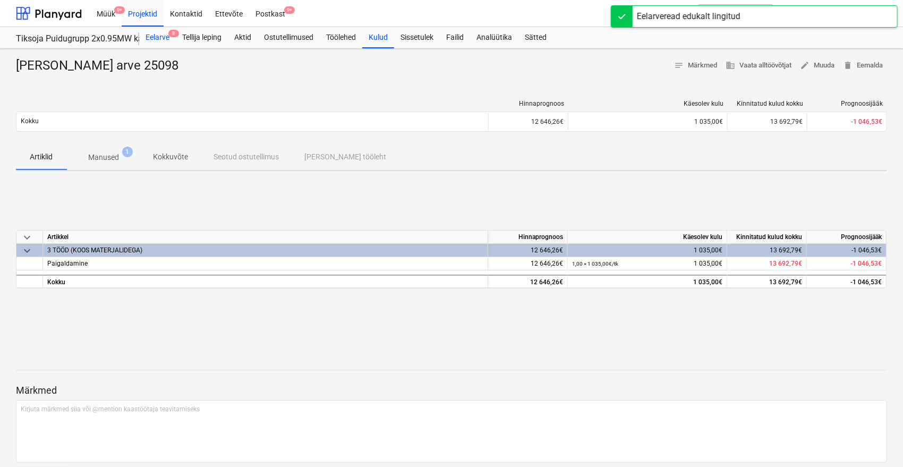
click at [164, 38] on div "Eelarve 8" at bounding box center [157, 37] width 37 height 21
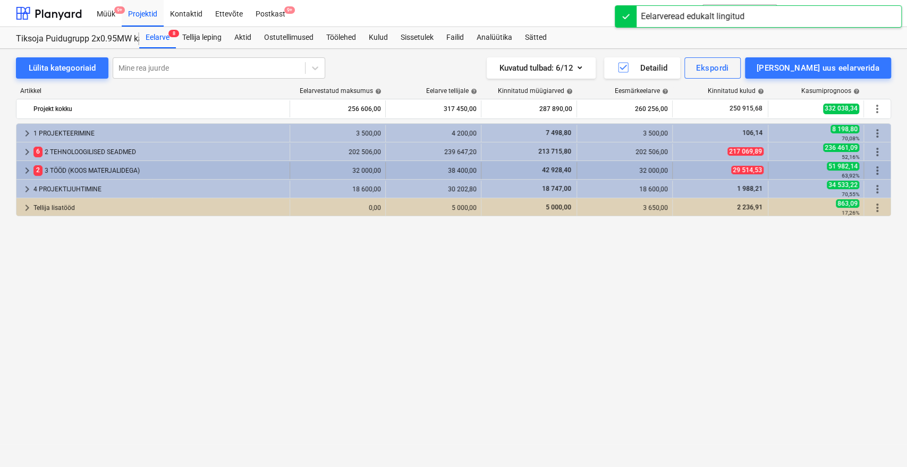
click at [87, 166] on div "2 3 TÖÖD (KOOS MATERJALIDEGA)" at bounding box center [159, 170] width 252 height 17
